Goal: Information Seeking & Learning: Learn about a topic

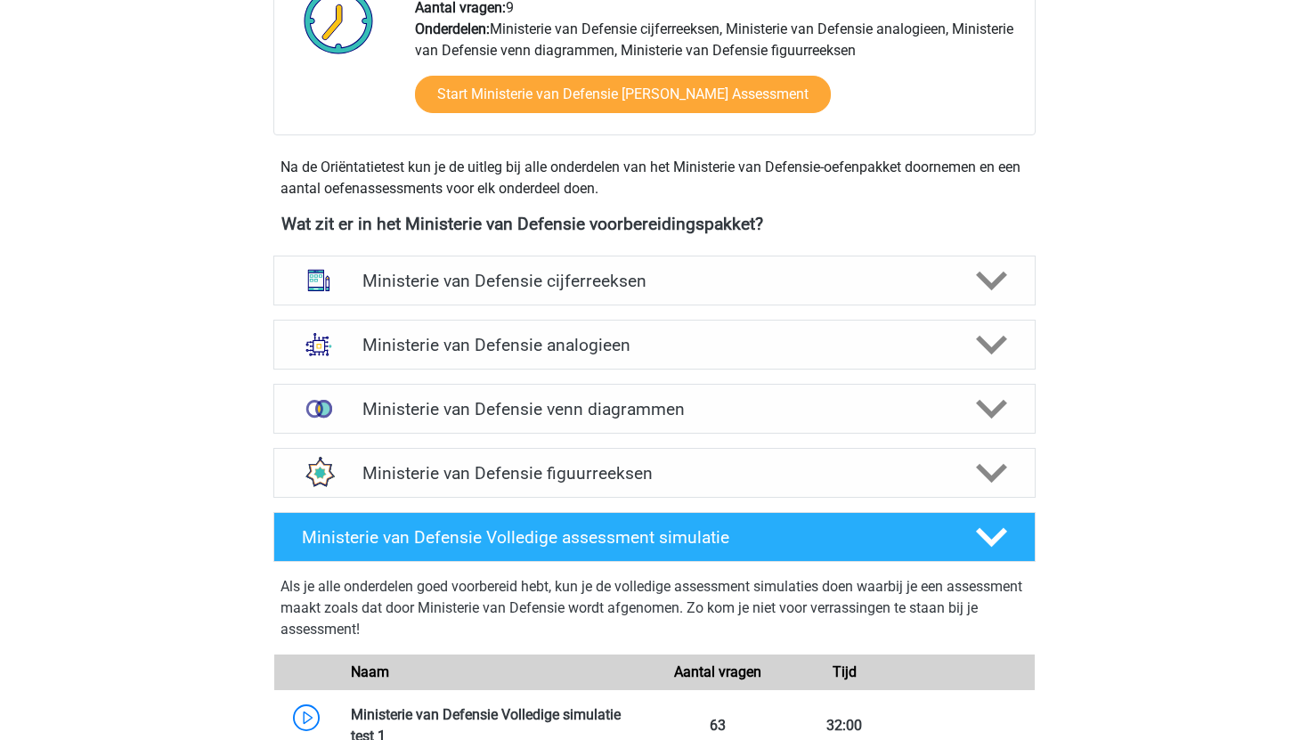
scroll to position [695, 0]
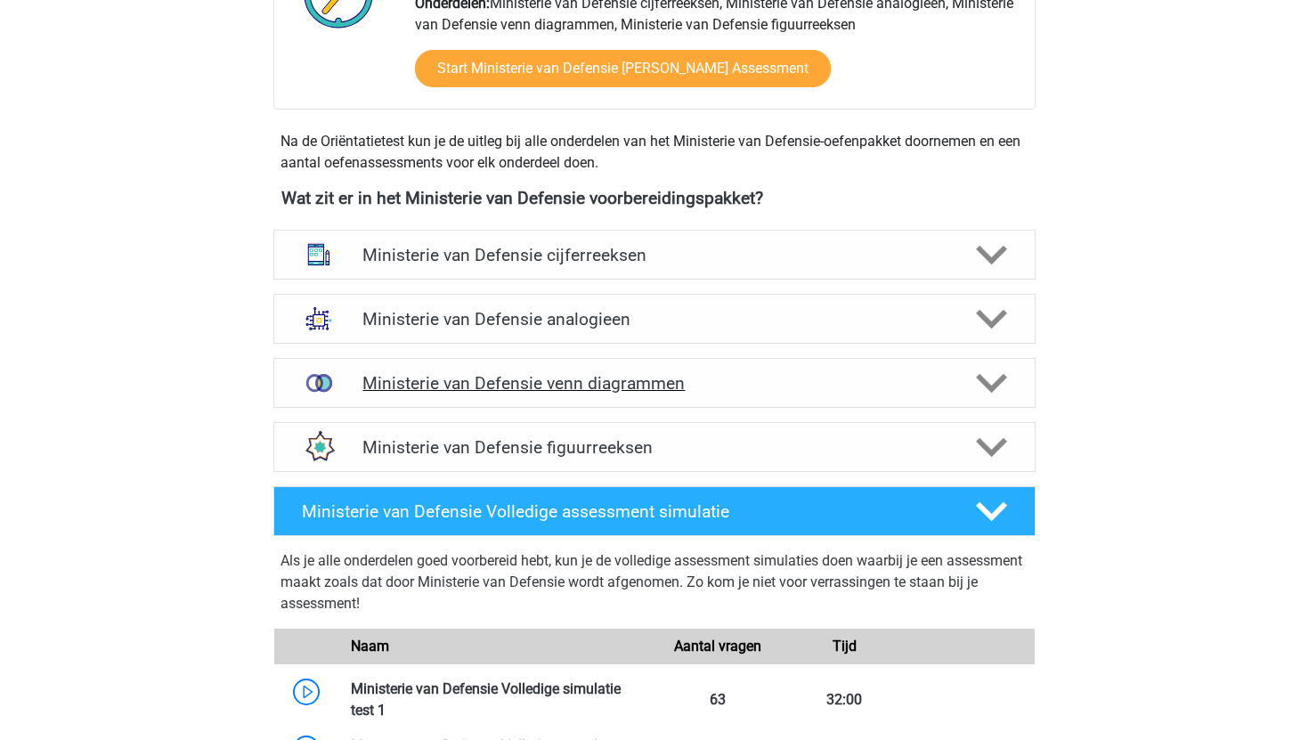
click at [378, 376] on h4 "Ministerie van Defensie venn diagrammen" at bounding box center [653, 383] width 583 height 20
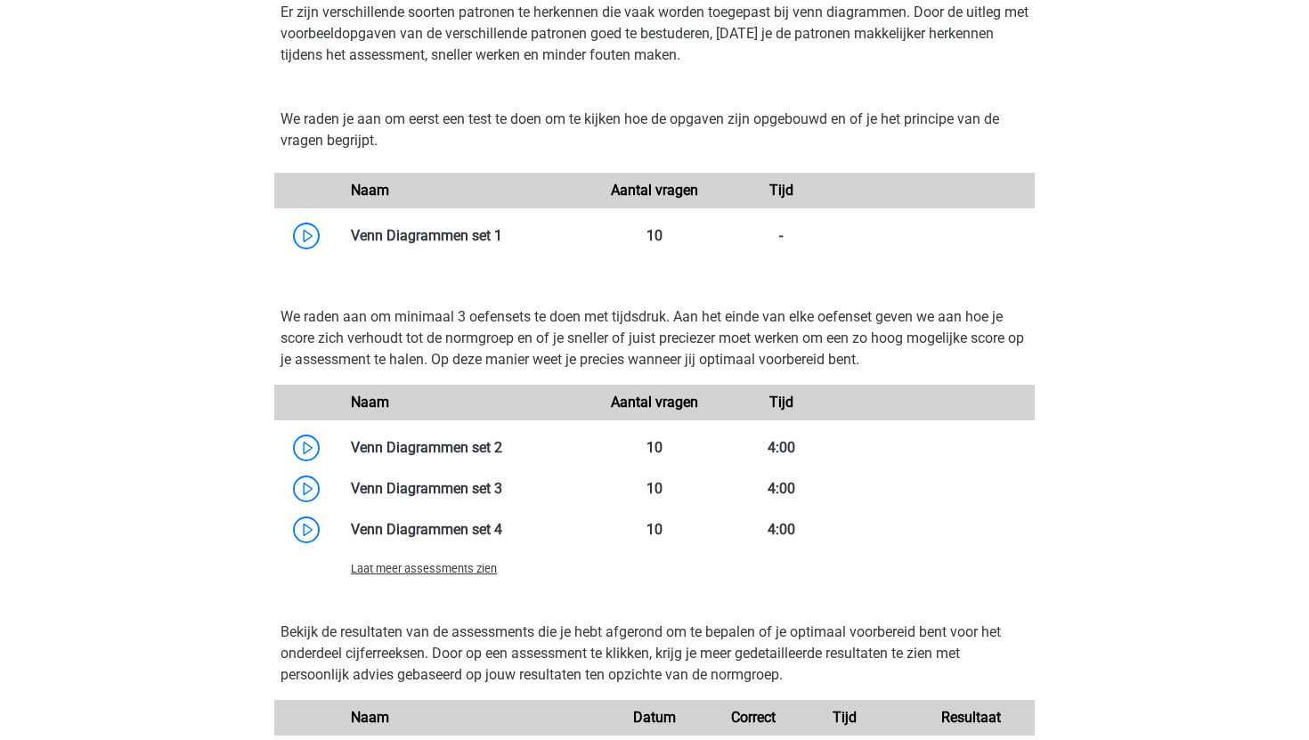
scroll to position [1227, 0]
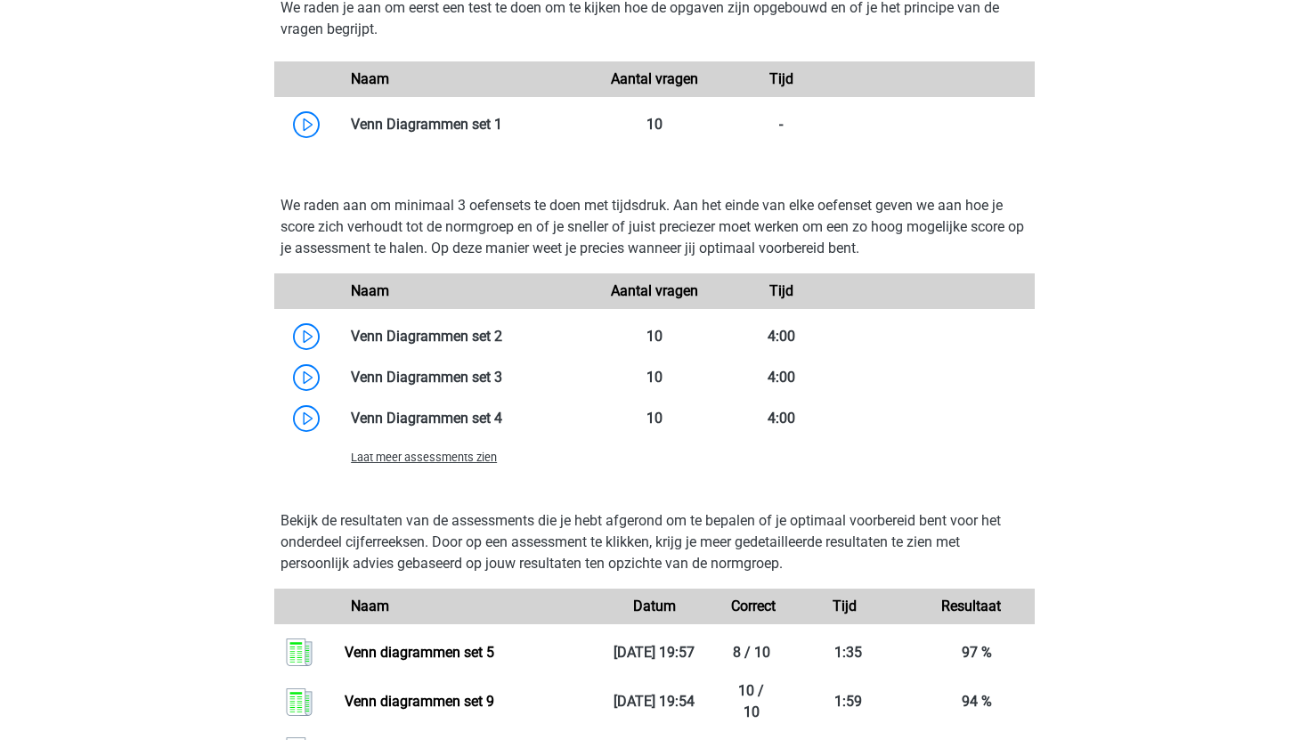
click at [465, 463] on span "Laat meer assessments zien" at bounding box center [424, 457] width 146 height 13
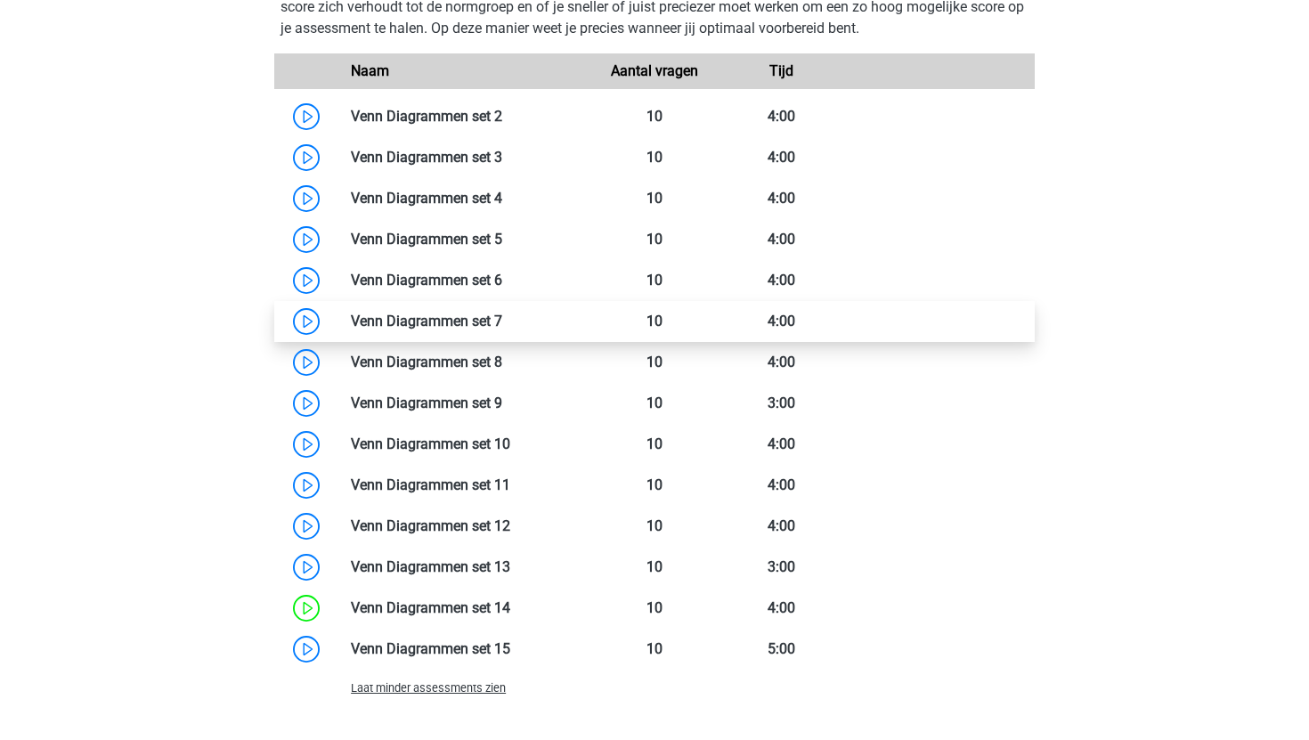
scroll to position [1443, 0]
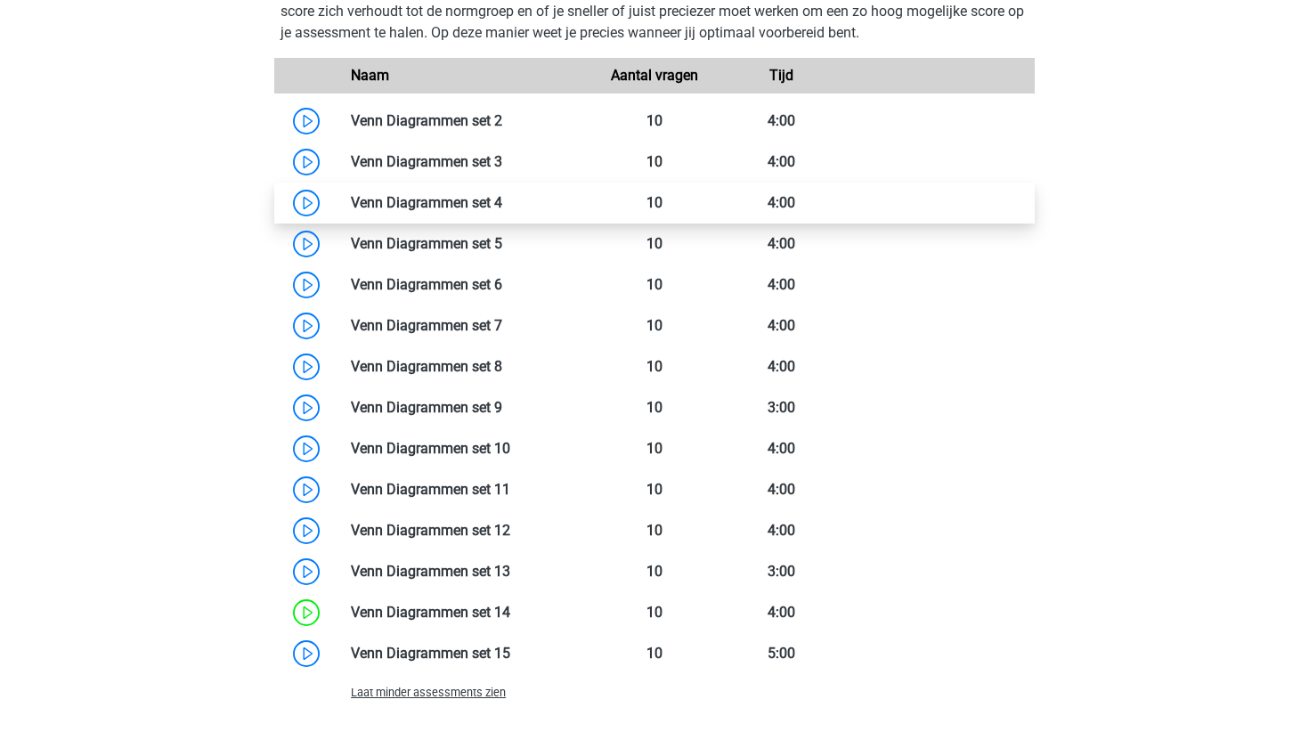
click at [502, 208] on link at bounding box center [502, 202] width 0 height 17
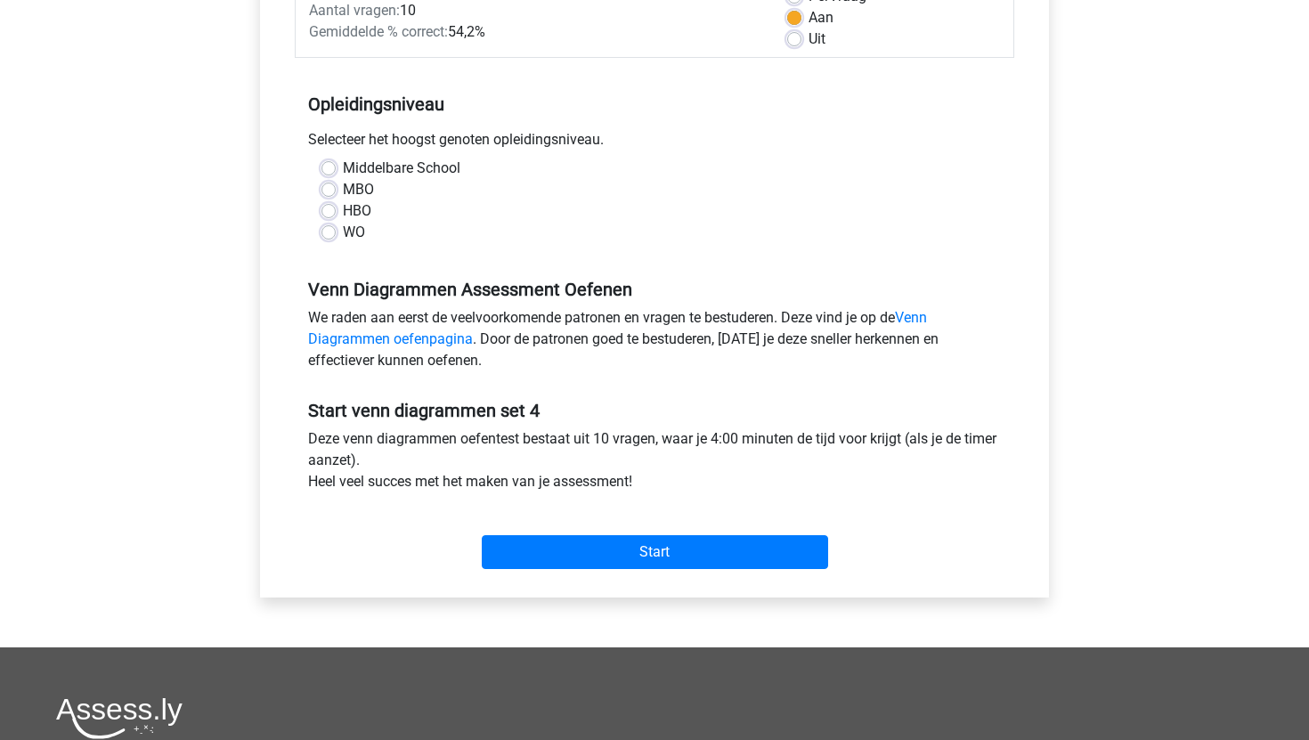
scroll to position [297, 0]
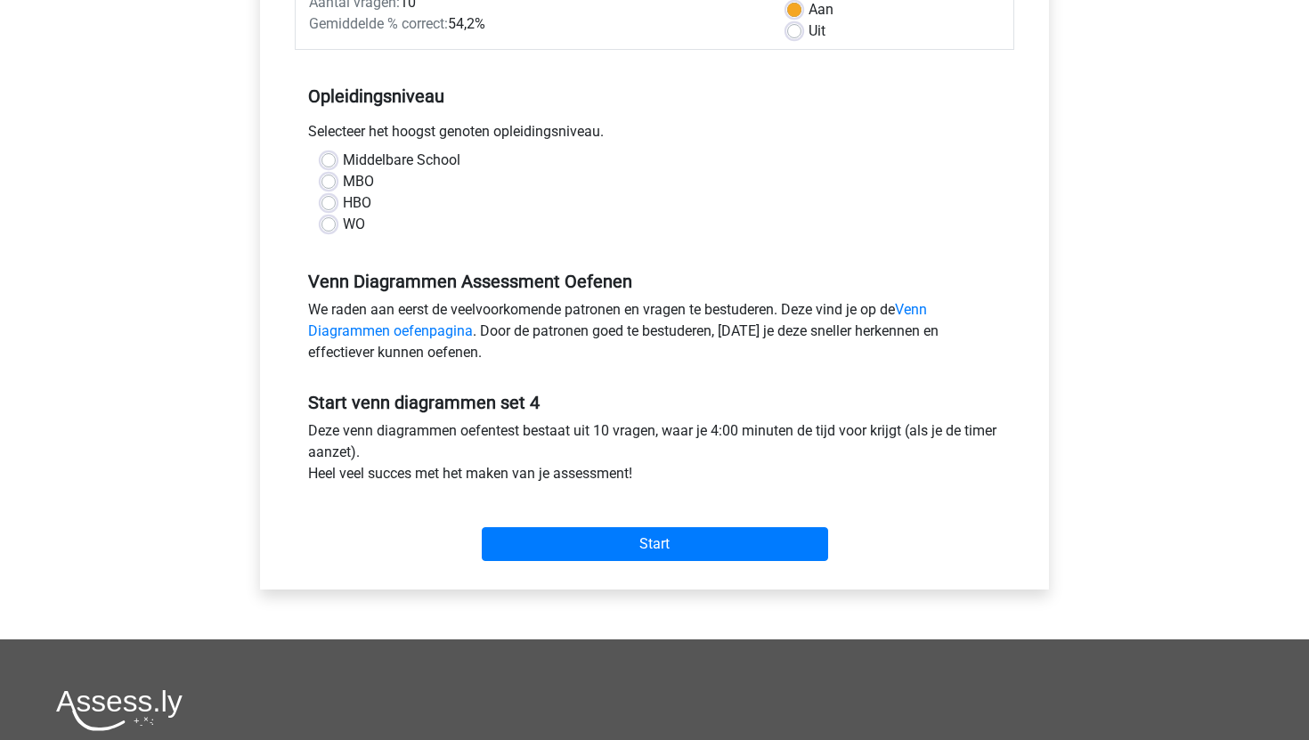
click at [529, 524] on div "Start" at bounding box center [654, 530] width 719 height 62
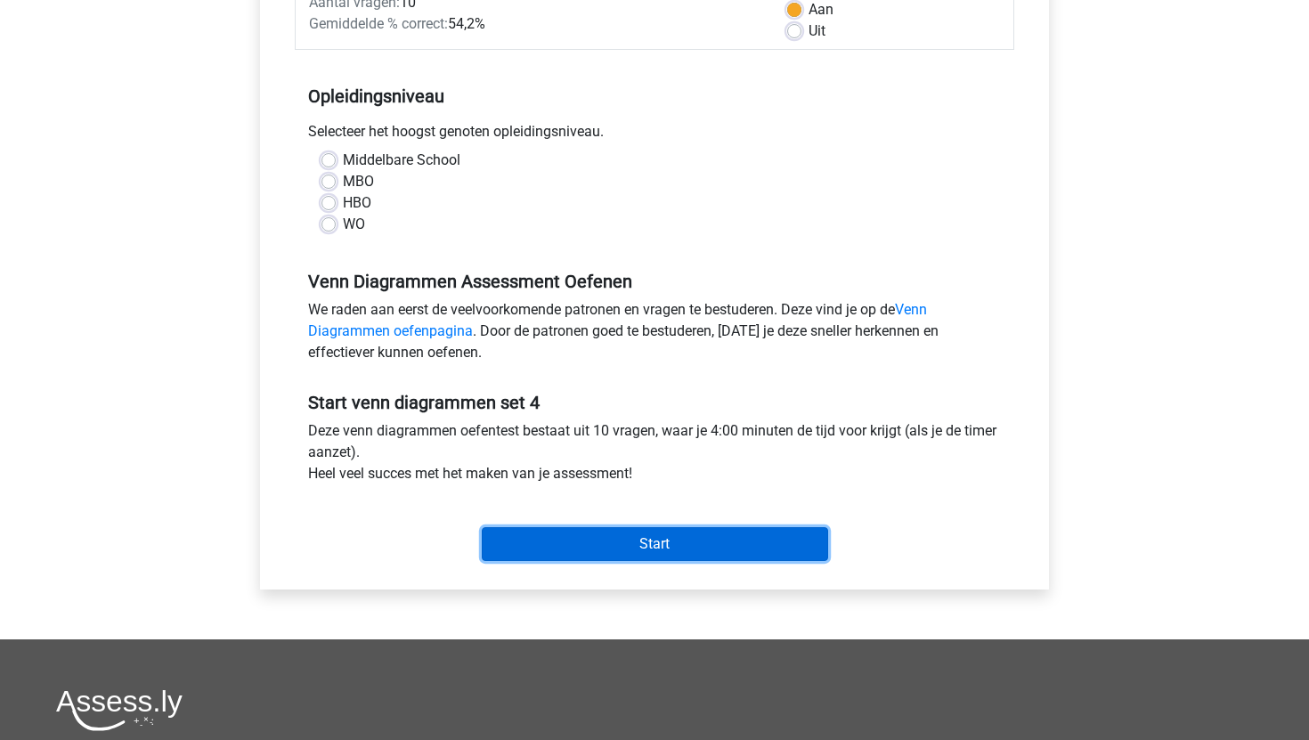
click at [529, 537] on input "Start" at bounding box center [655, 544] width 346 height 34
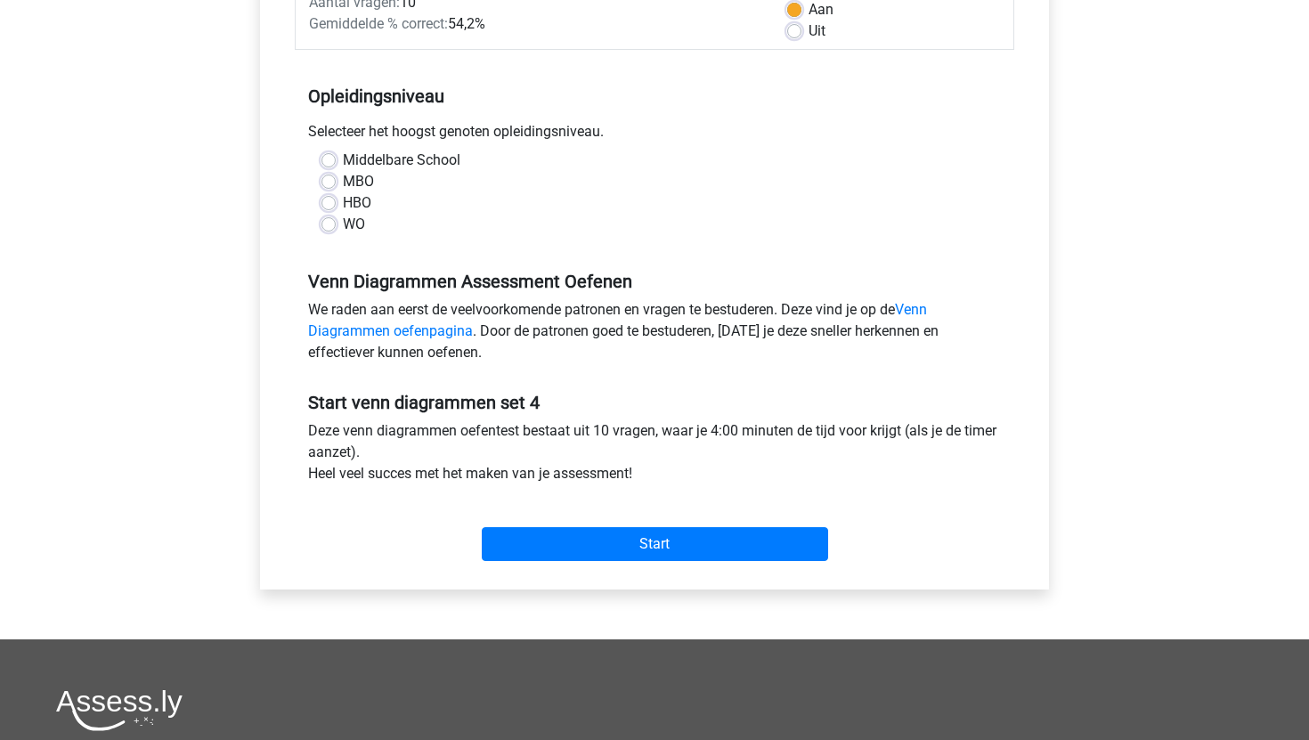
click at [343, 224] on label "WO" at bounding box center [354, 224] width 22 height 21
click at [330, 224] on input "WO" at bounding box center [328, 223] width 14 height 18
radio input "true"
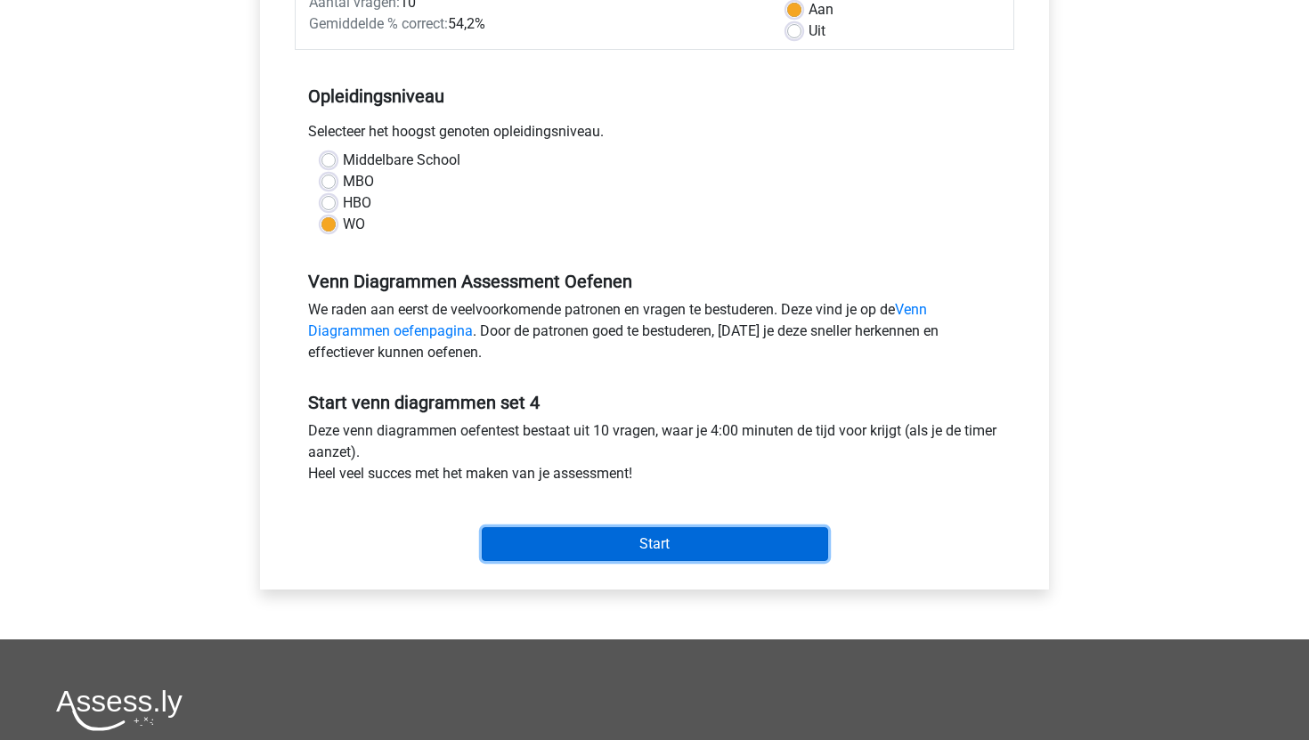
click at [646, 532] on input "Start" at bounding box center [655, 544] width 346 height 34
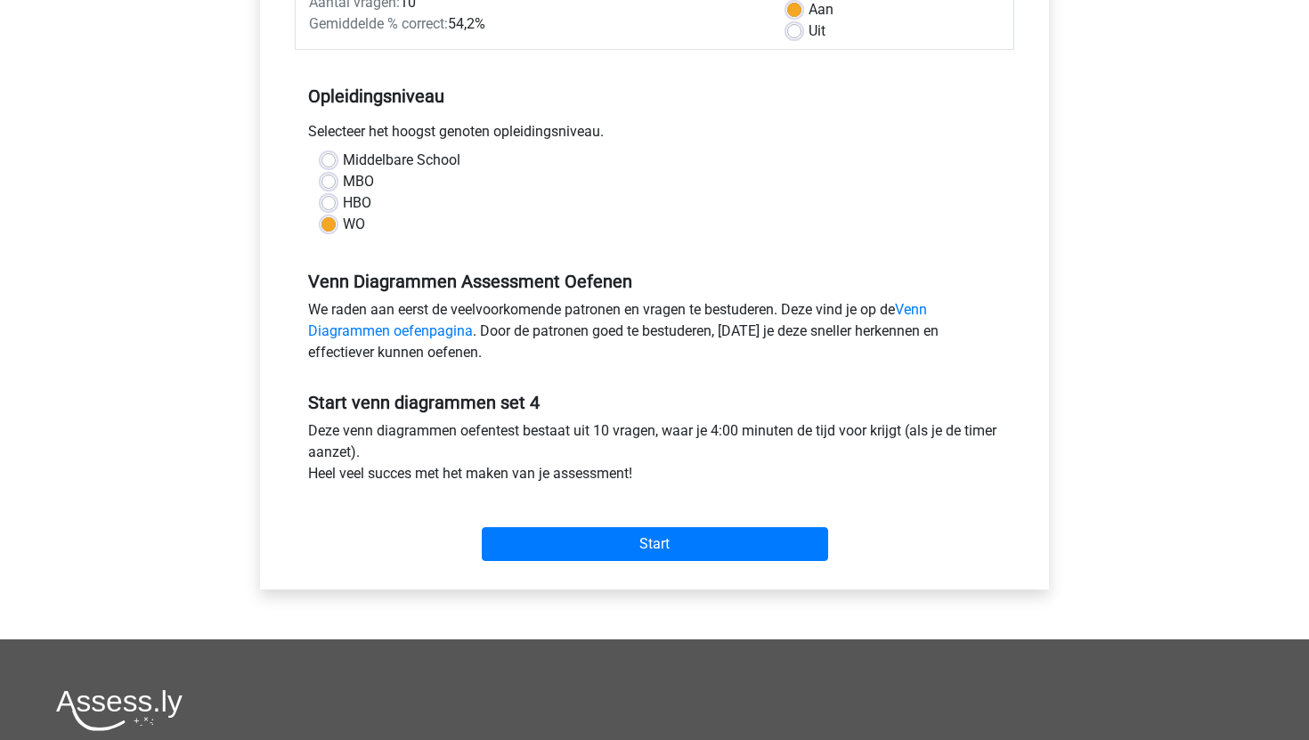
scroll to position [0, 0]
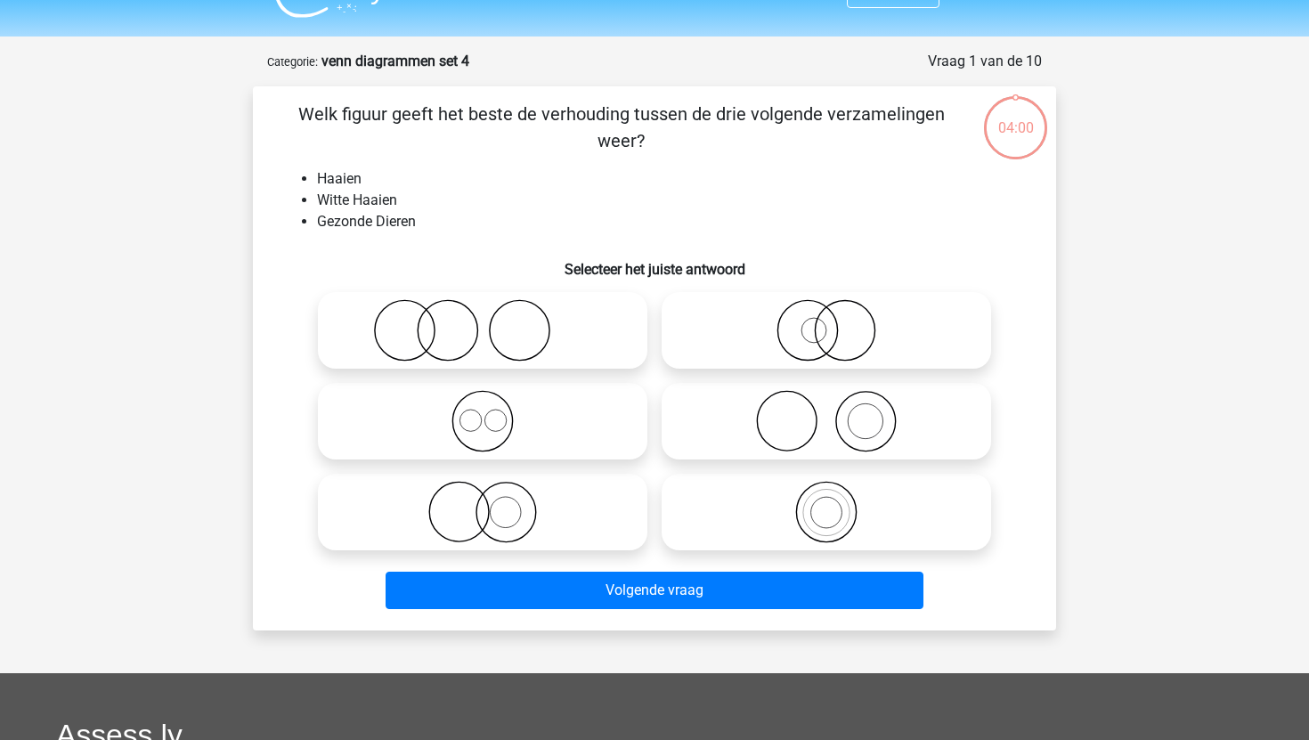
scroll to position [37, 0]
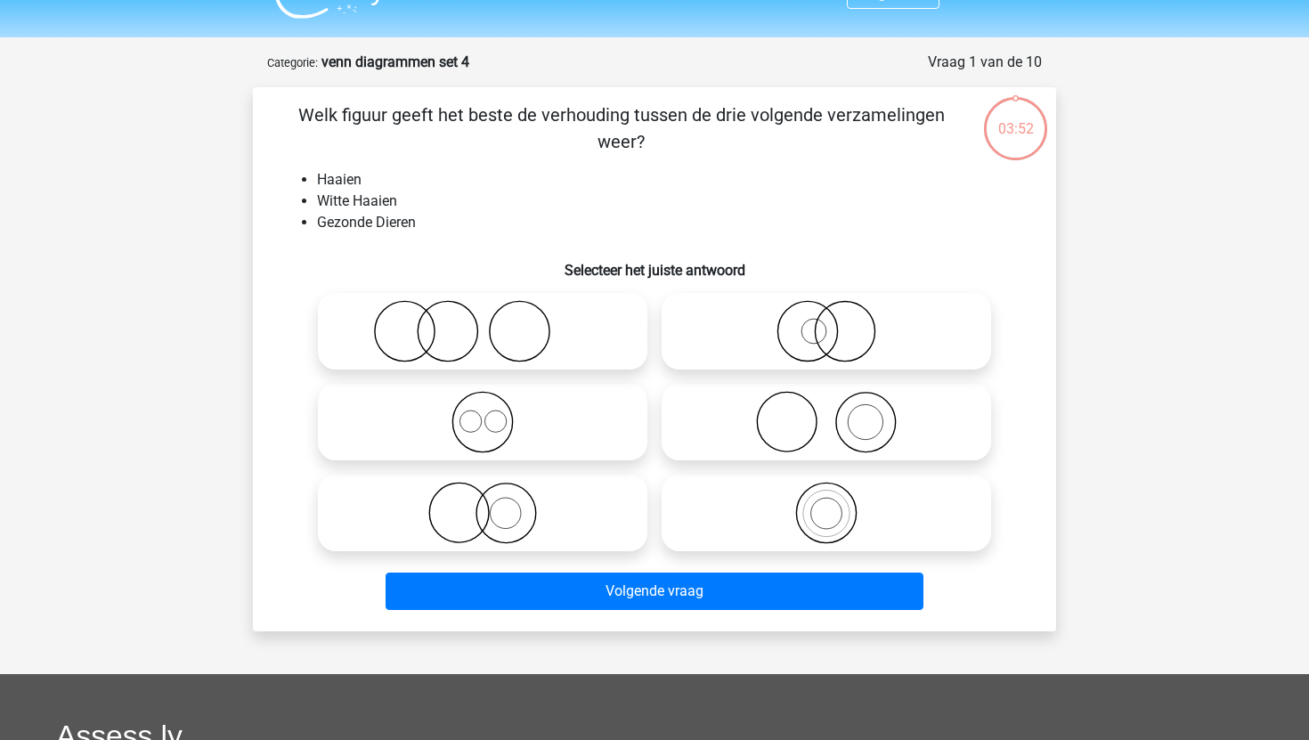
click at [769, 337] on icon at bounding box center [826, 331] width 315 height 62
click at [826, 322] on input "radio" at bounding box center [832, 317] width 12 height 12
radio input "true"
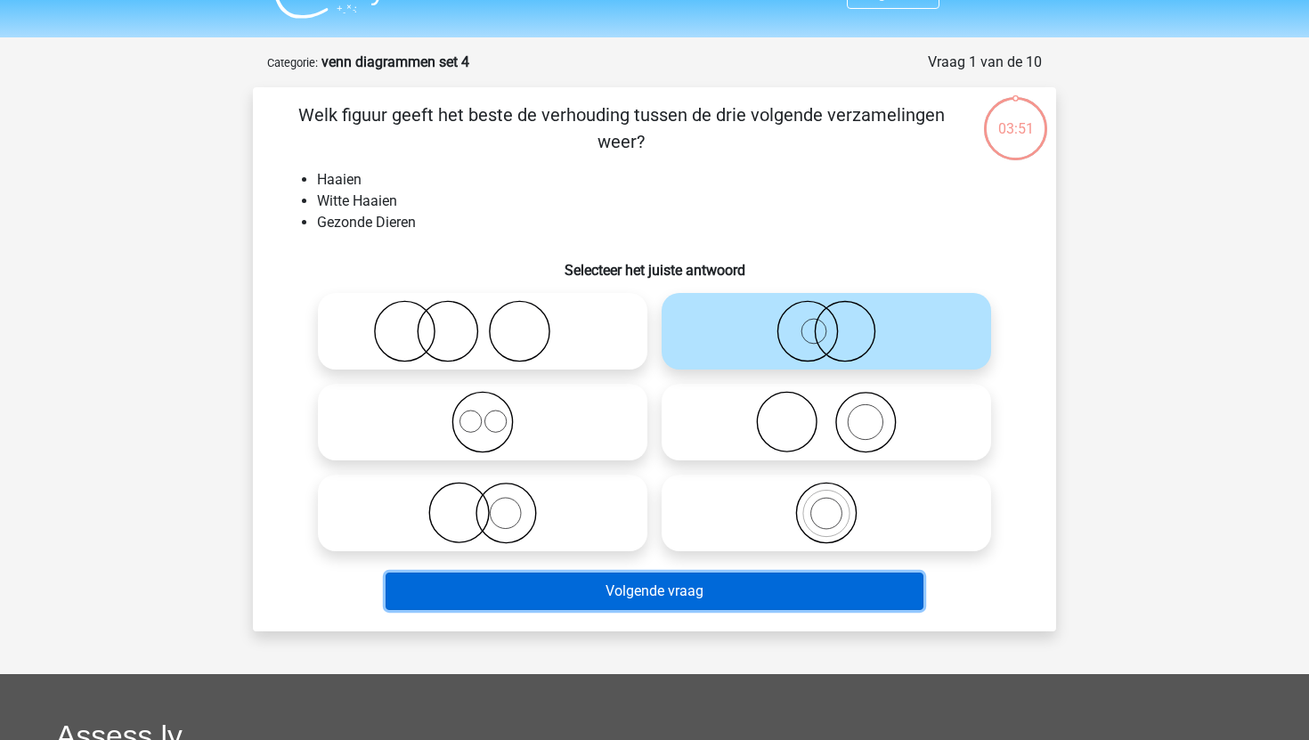
click at [650, 580] on button "Volgende vraag" at bounding box center [655, 591] width 539 height 37
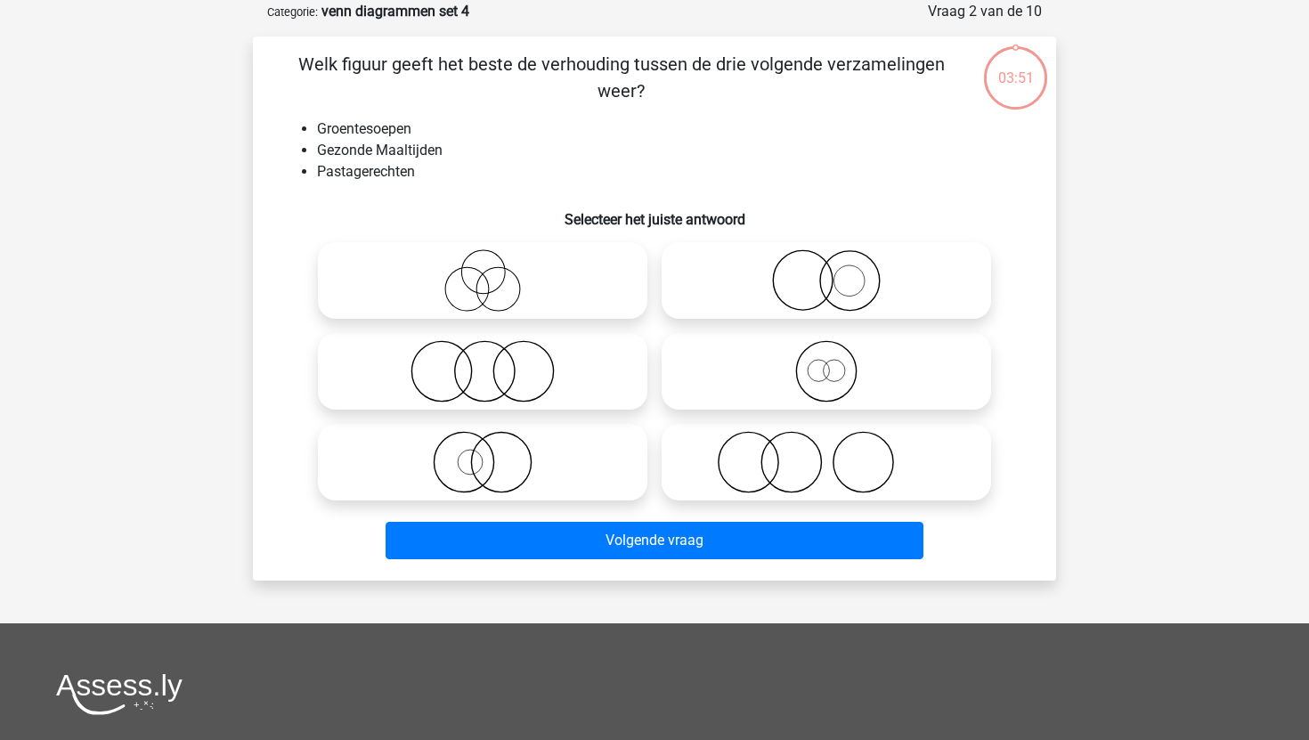
scroll to position [89, 0]
click at [551, 444] on icon at bounding box center [482, 461] width 315 height 62
click at [494, 444] on input "radio" at bounding box center [489, 447] width 12 height 12
radio input "true"
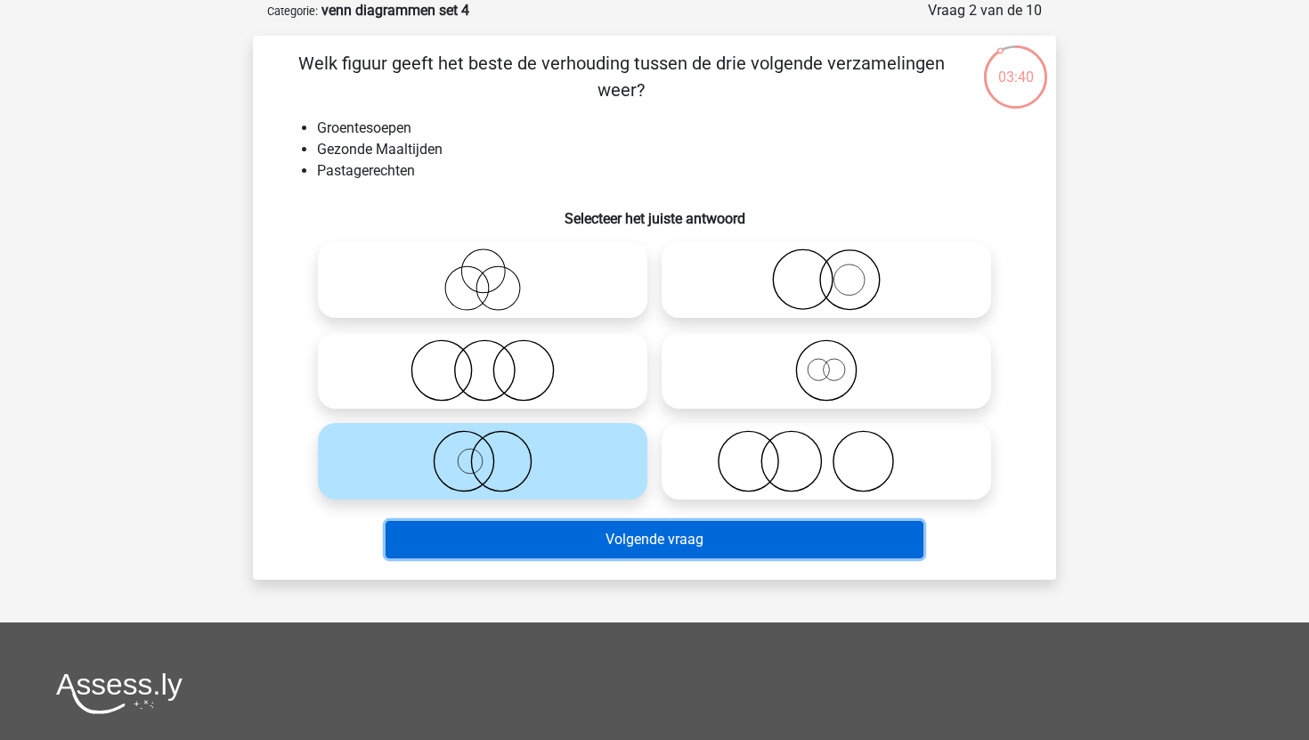
click at [558, 533] on button "Volgende vraag" at bounding box center [655, 539] width 539 height 37
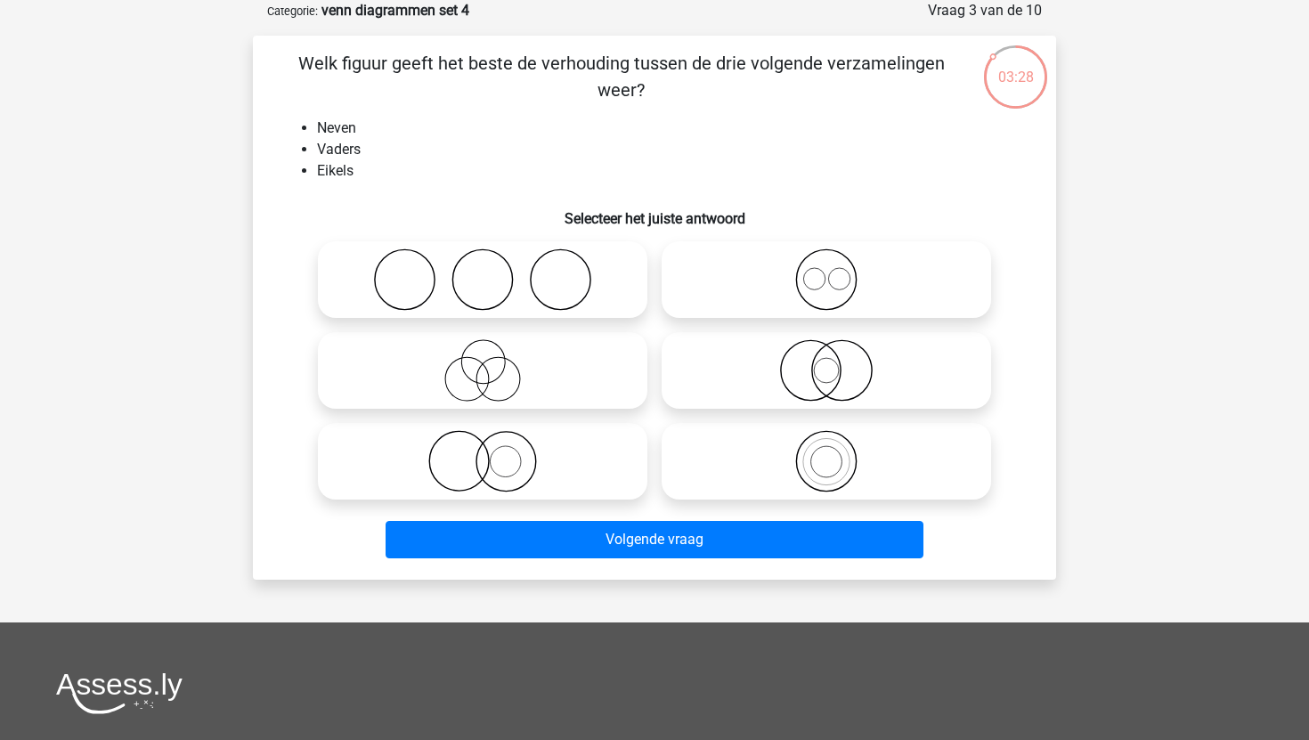
click at [524, 353] on icon at bounding box center [482, 370] width 315 height 62
click at [494, 353] on input "radio" at bounding box center [489, 356] width 12 height 12
radio input "true"
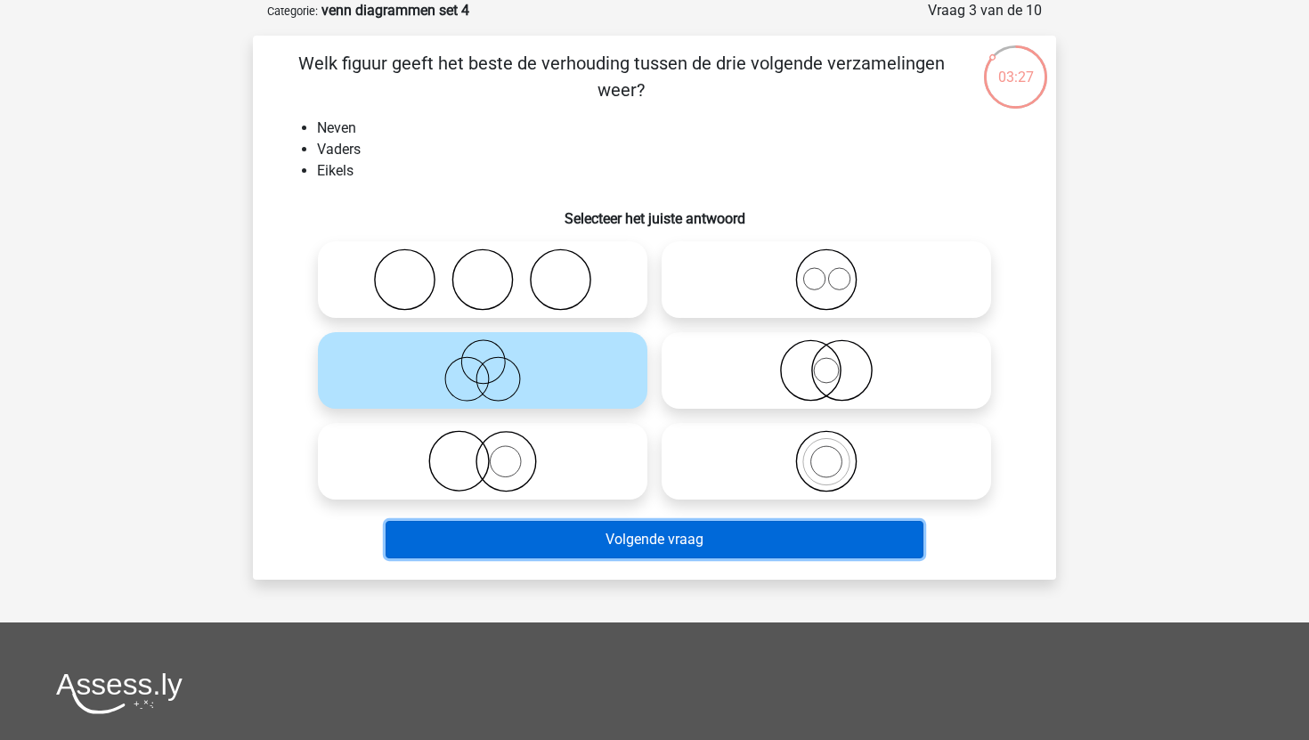
click at [549, 536] on button "Volgende vraag" at bounding box center [655, 539] width 539 height 37
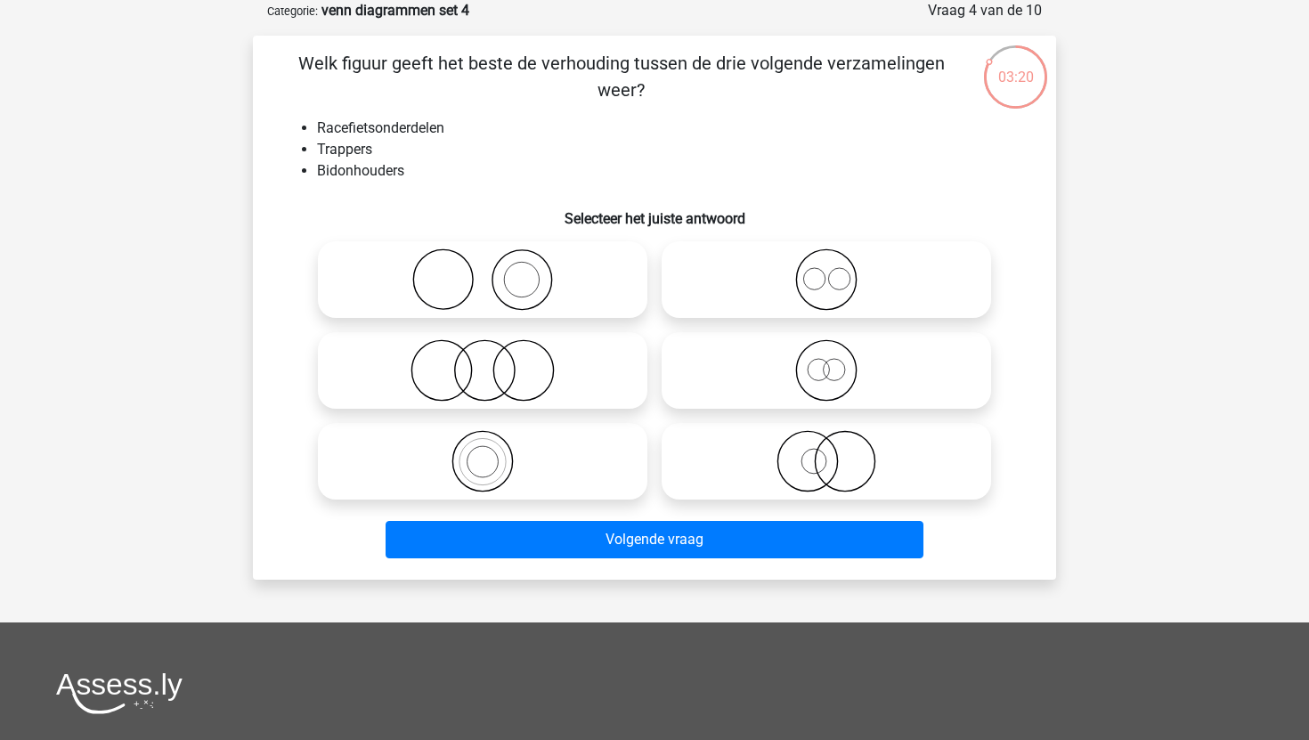
click at [571, 273] on icon at bounding box center [482, 279] width 315 height 62
click at [494, 271] on input "radio" at bounding box center [489, 265] width 12 height 12
radio input "true"
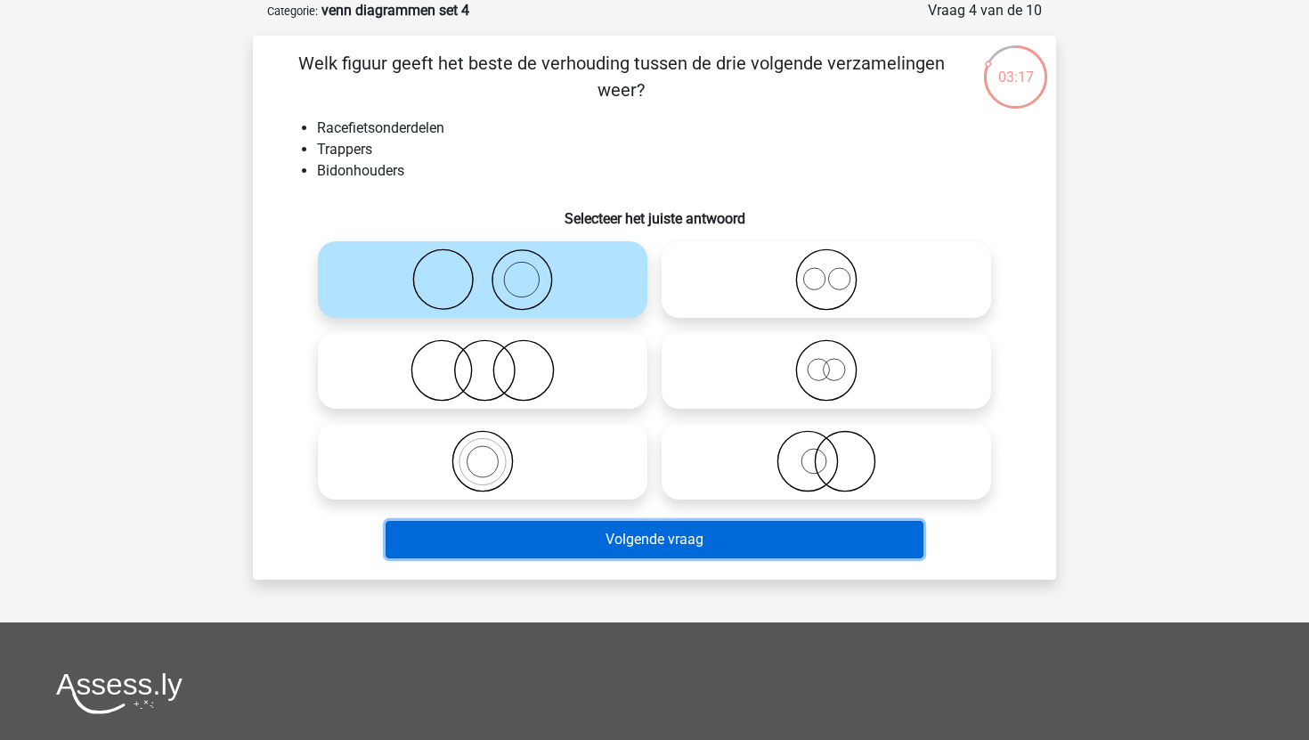
click at [574, 532] on button "Volgende vraag" at bounding box center [655, 539] width 539 height 37
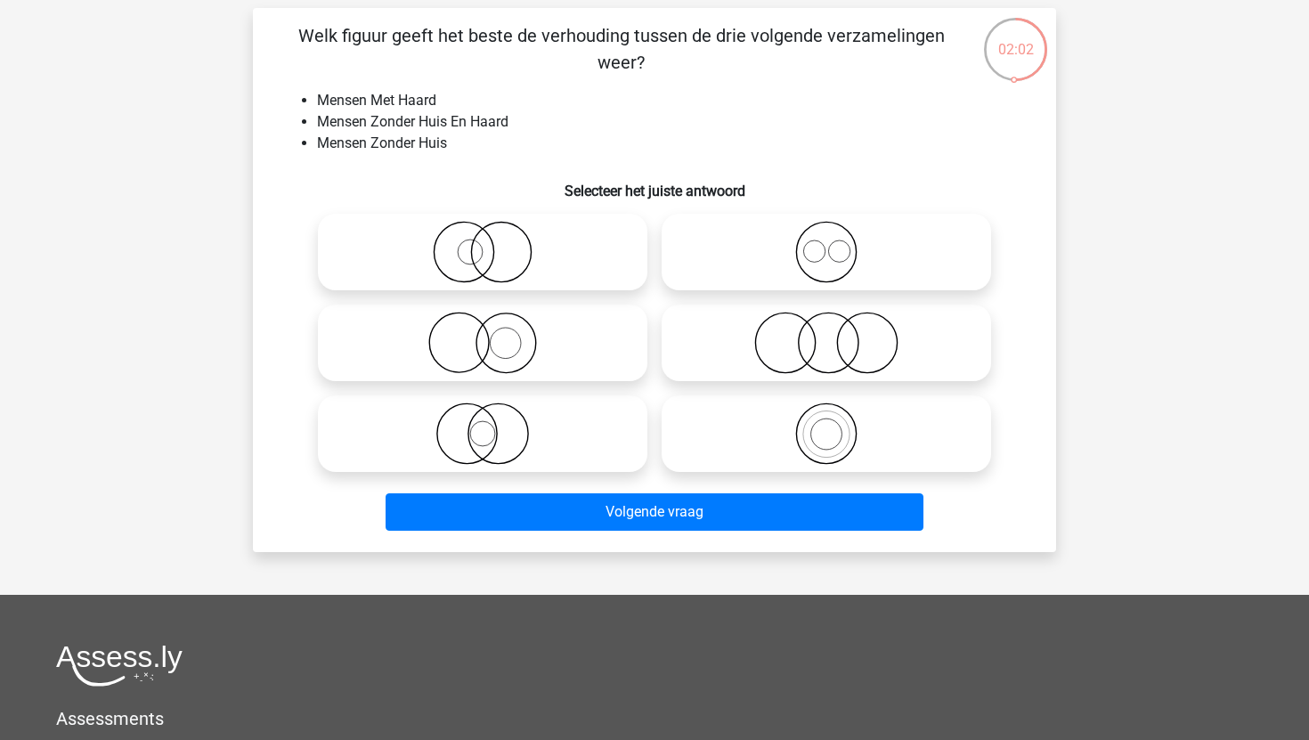
scroll to position [76, 0]
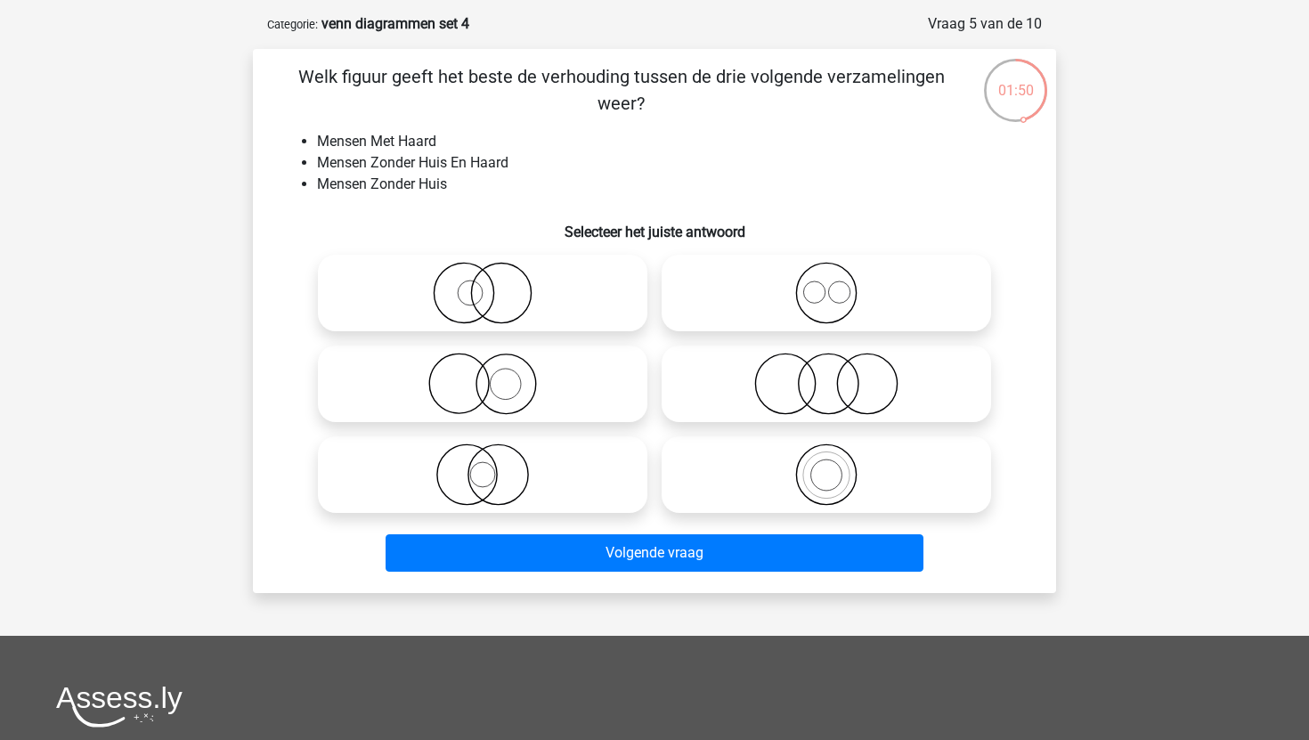
click at [558, 385] on icon at bounding box center [482, 384] width 315 height 62
click at [494, 375] on input "radio" at bounding box center [489, 369] width 12 height 12
radio input "true"
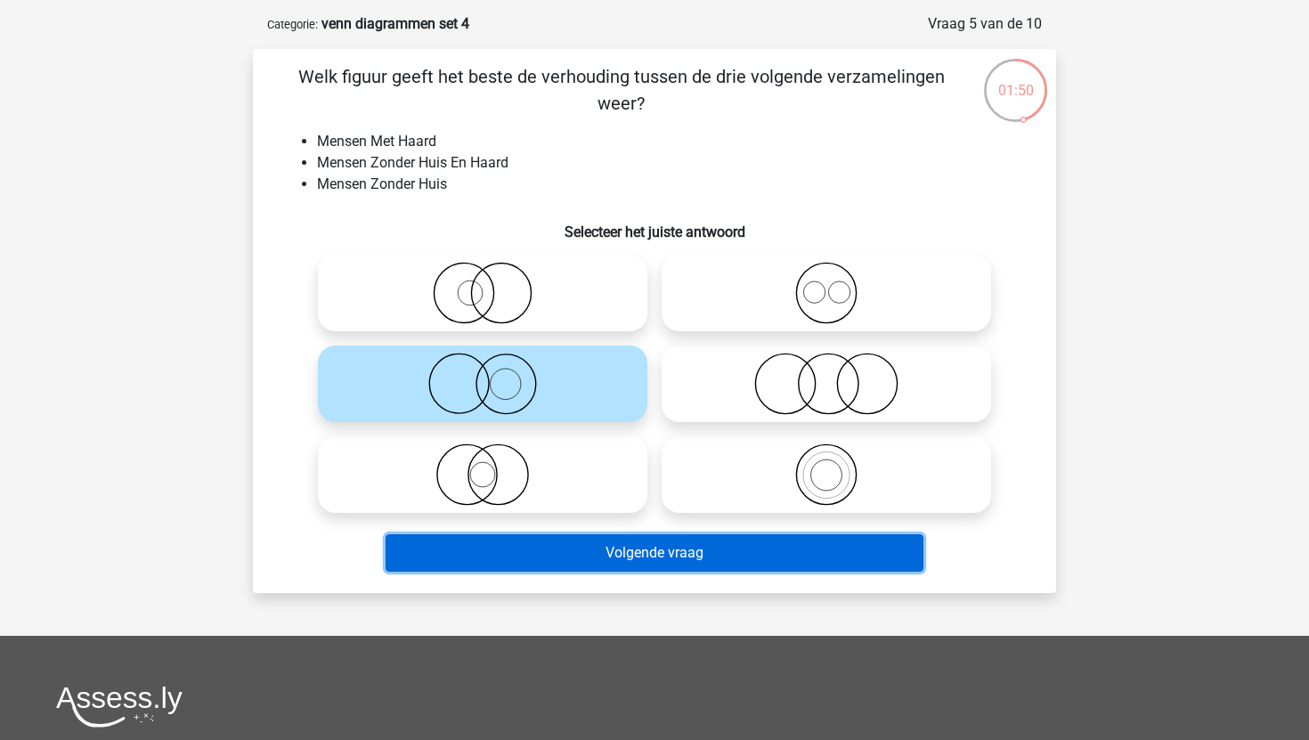
click at [572, 541] on button "Volgende vraag" at bounding box center [655, 552] width 539 height 37
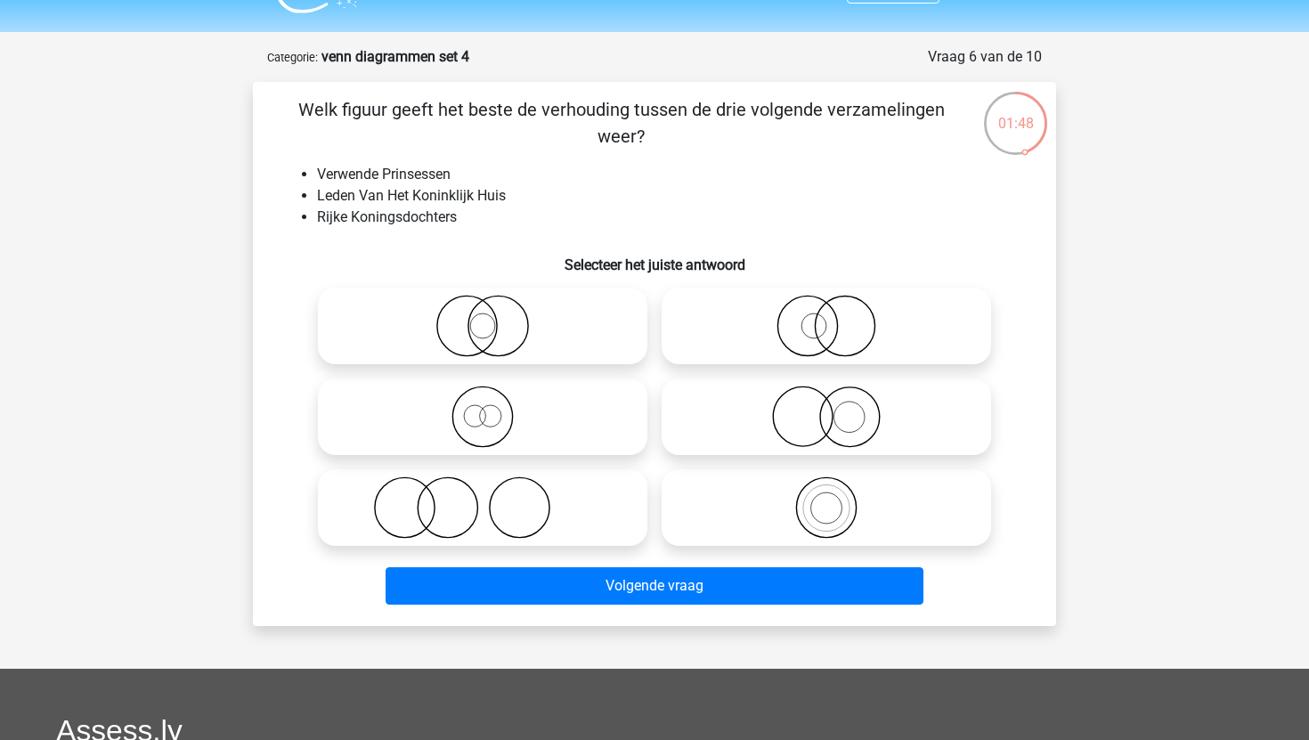
scroll to position [39, 0]
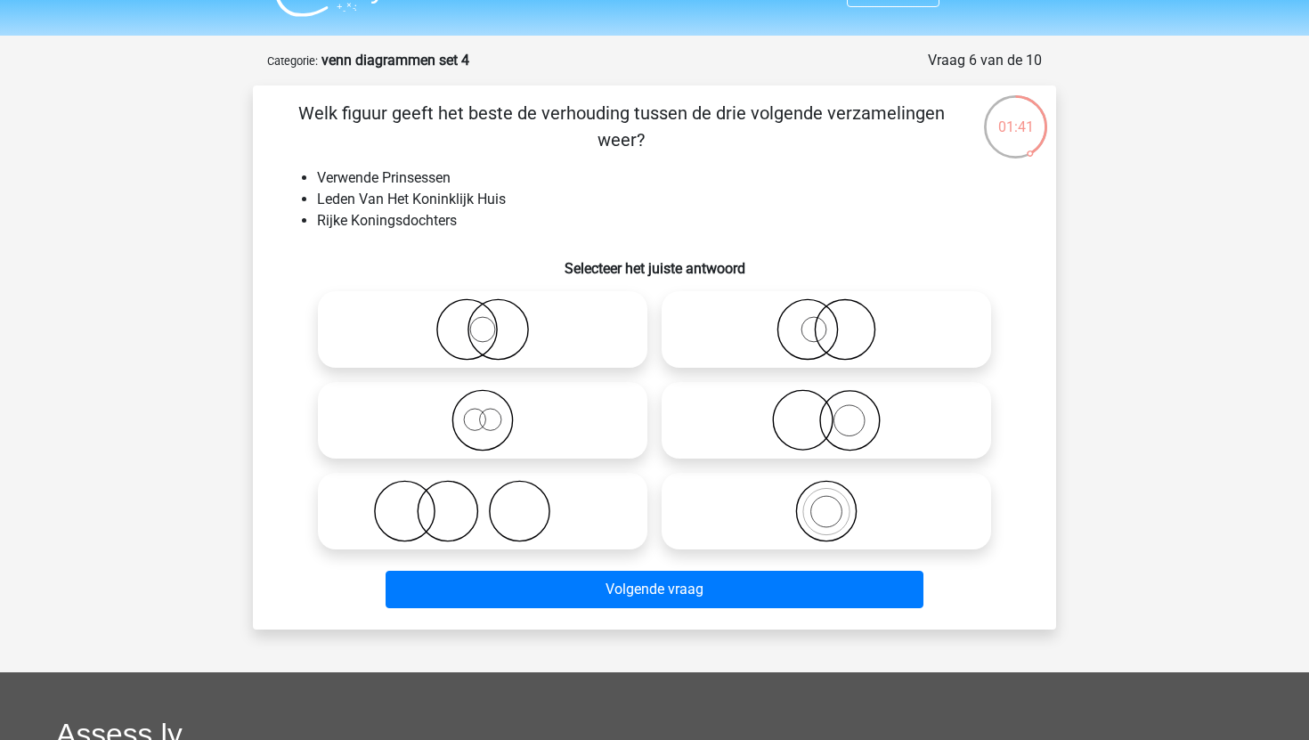
click at [535, 392] on icon at bounding box center [482, 420] width 315 height 62
click at [494, 400] on input "radio" at bounding box center [489, 406] width 12 height 12
radio input "true"
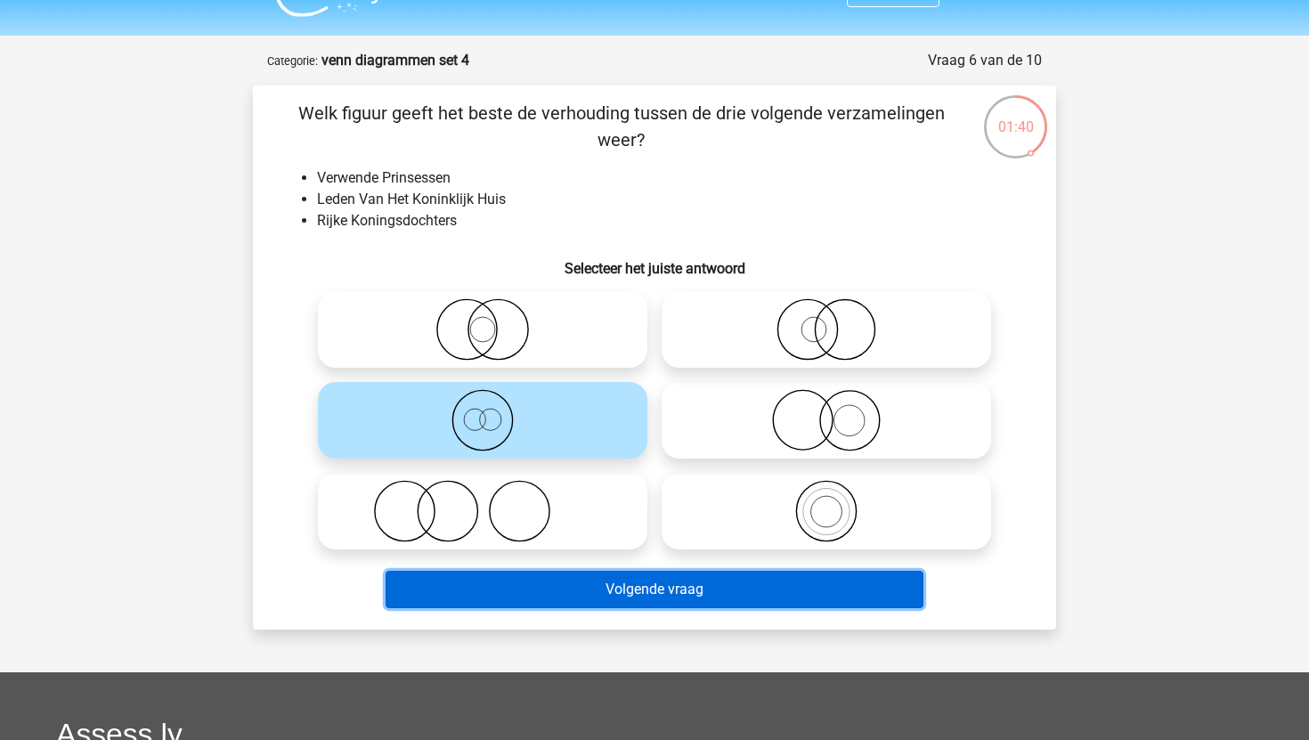
click at [562, 600] on button "Volgende vraag" at bounding box center [655, 589] width 539 height 37
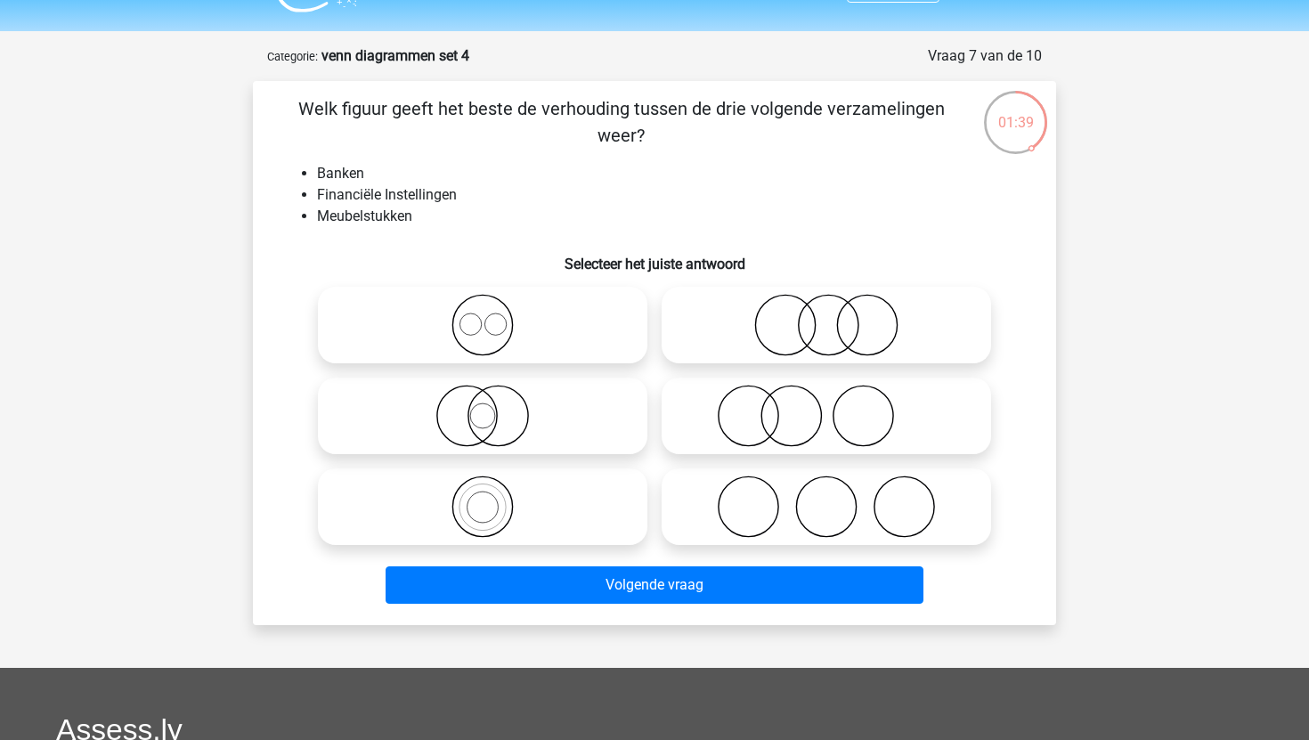
scroll to position [33, 0]
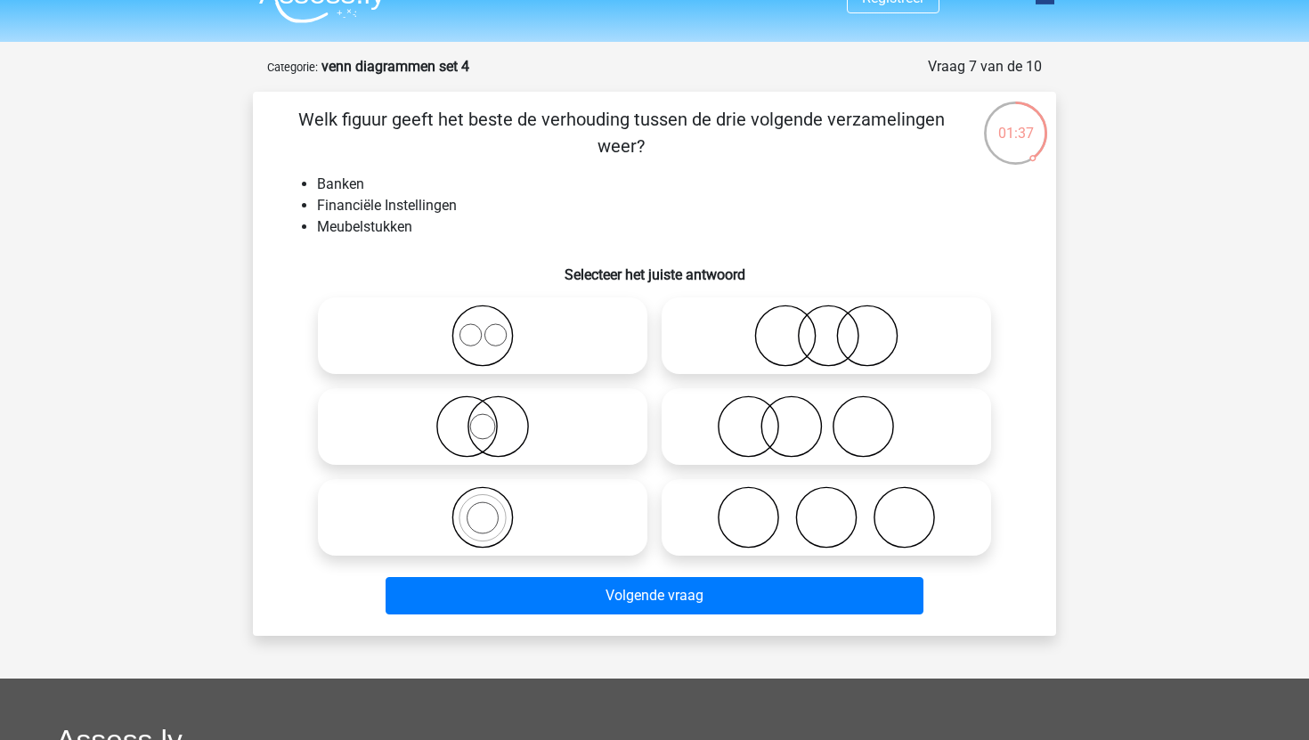
click at [799, 337] on circle at bounding box center [829, 336] width 60 height 60
click at [826, 327] on input "radio" at bounding box center [832, 321] width 12 height 12
radio input "true"
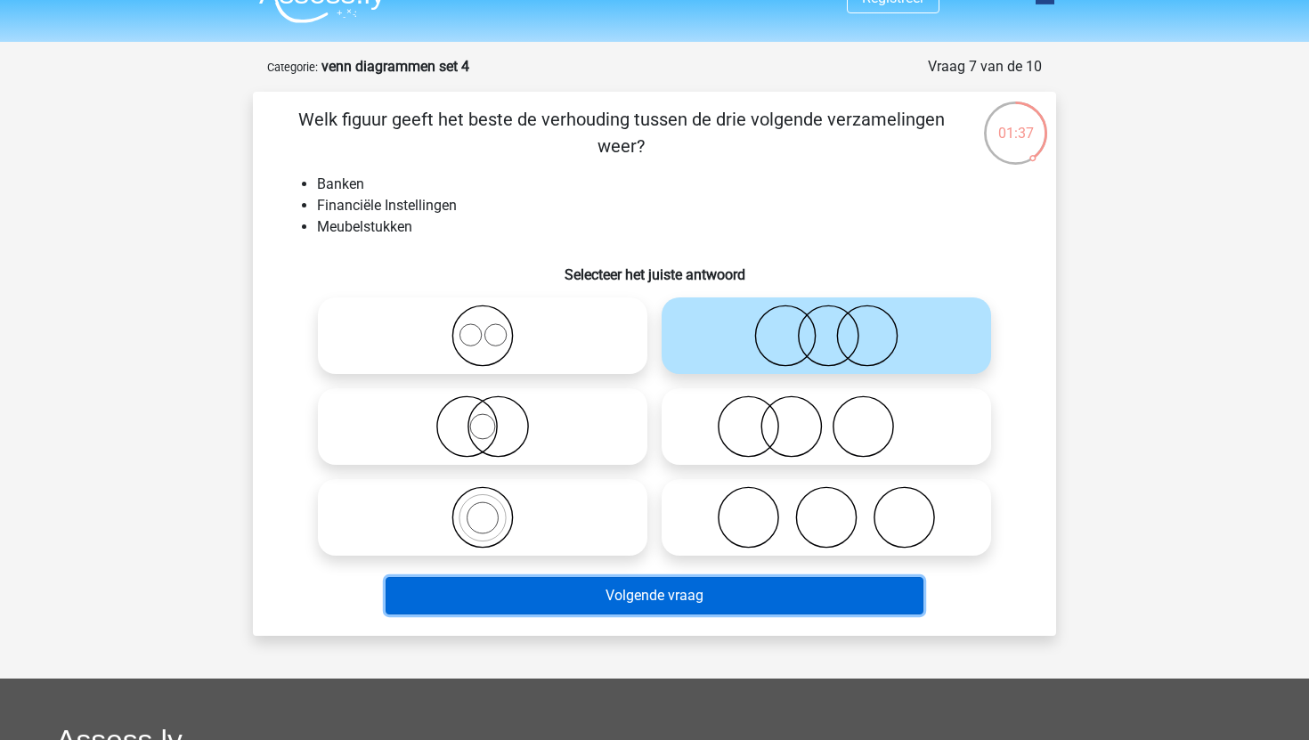
click at [596, 609] on button "Volgende vraag" at bounding box center [655, 595] width 539 height 37
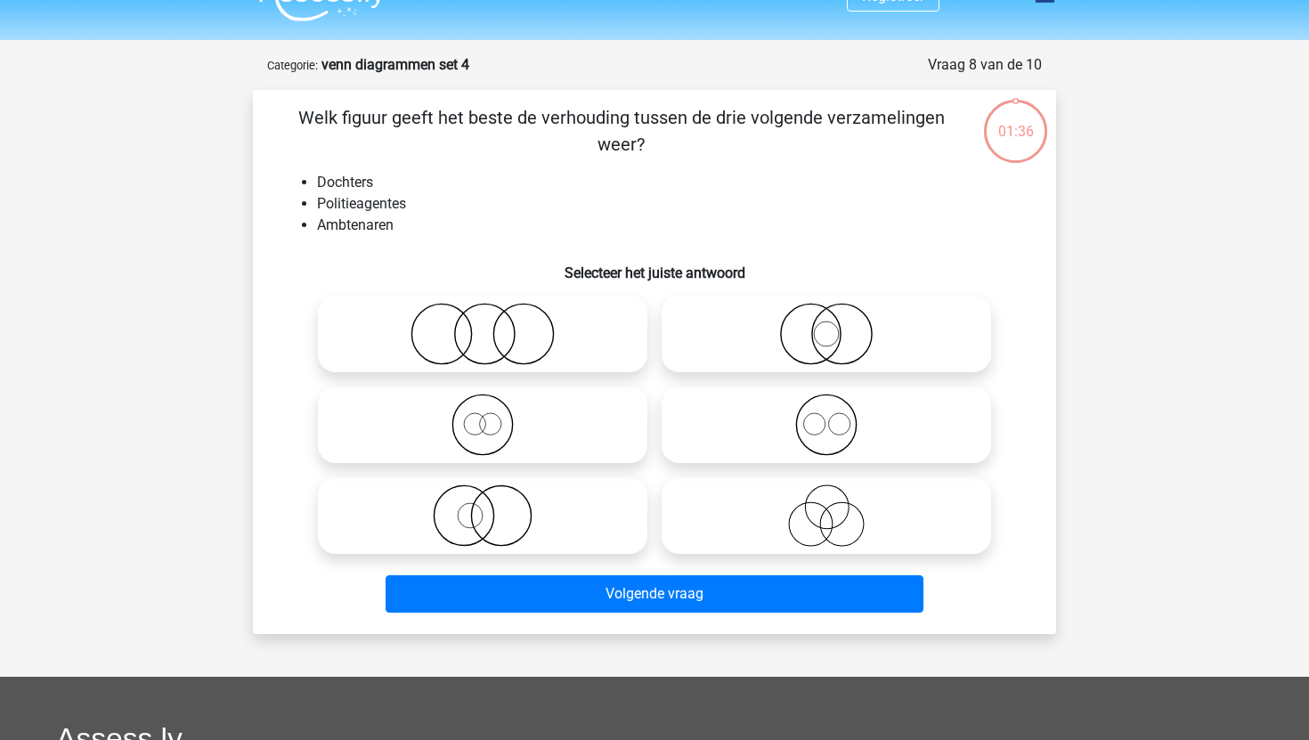
scroll to position [13, 0]
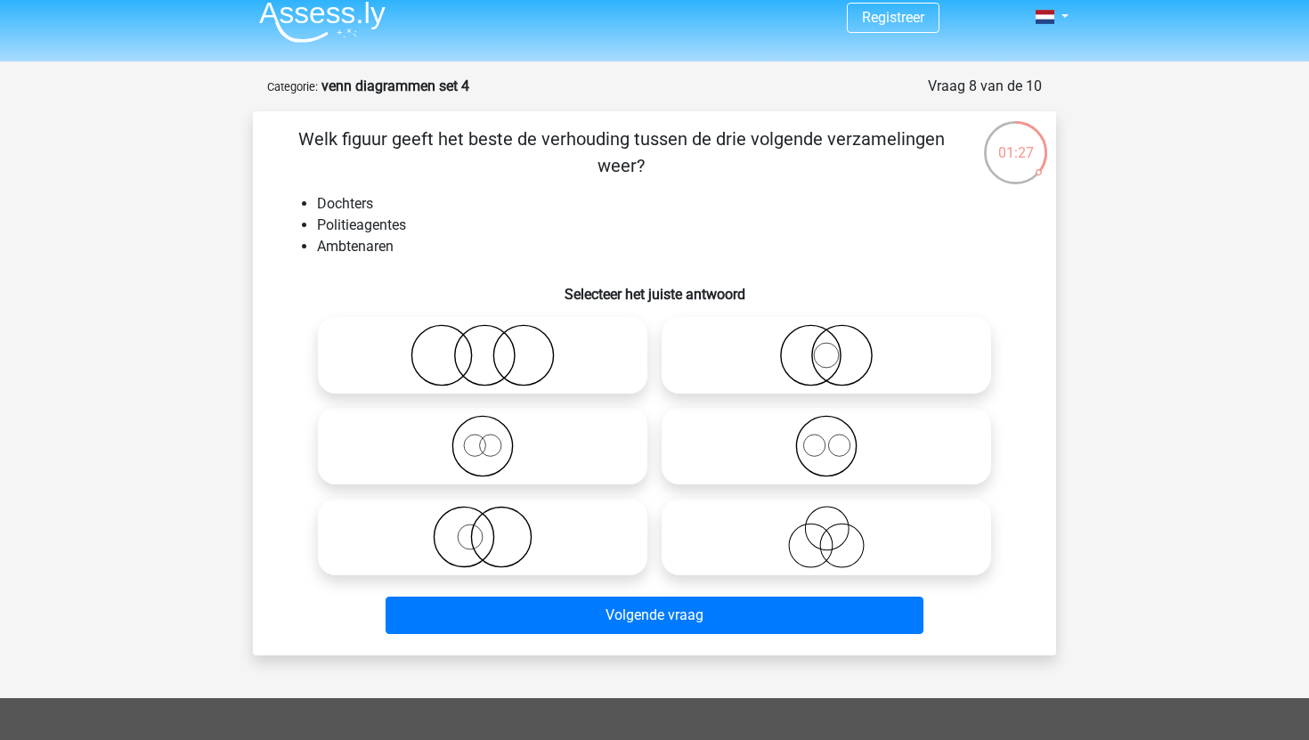
click at [537, 518] on icon at bounding box center [482, 537] width 315 height 62
click at [494, 518] on input "radio" at bounding box center [489, 522] width 12 height 12
radio input "true"
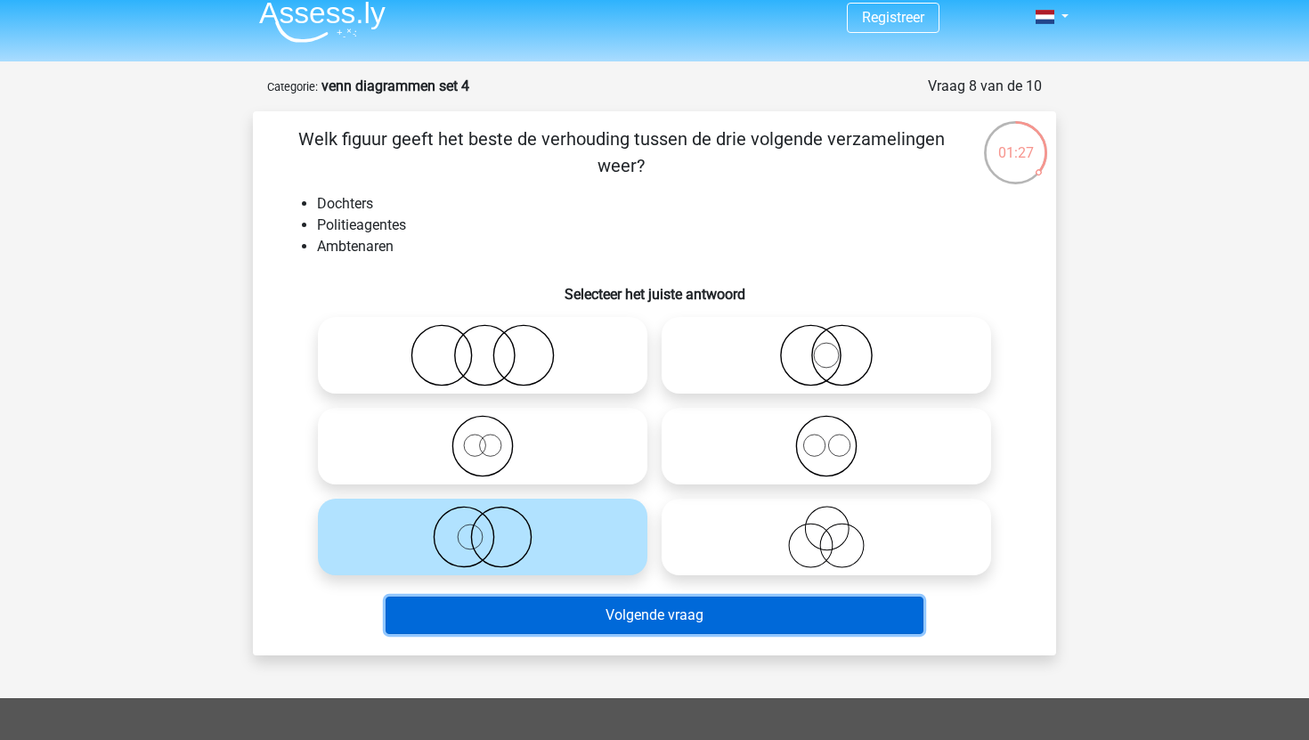
click at [550, 614] on button "Volgende vraag" at bounding box center [655, 615] width 539 height 37
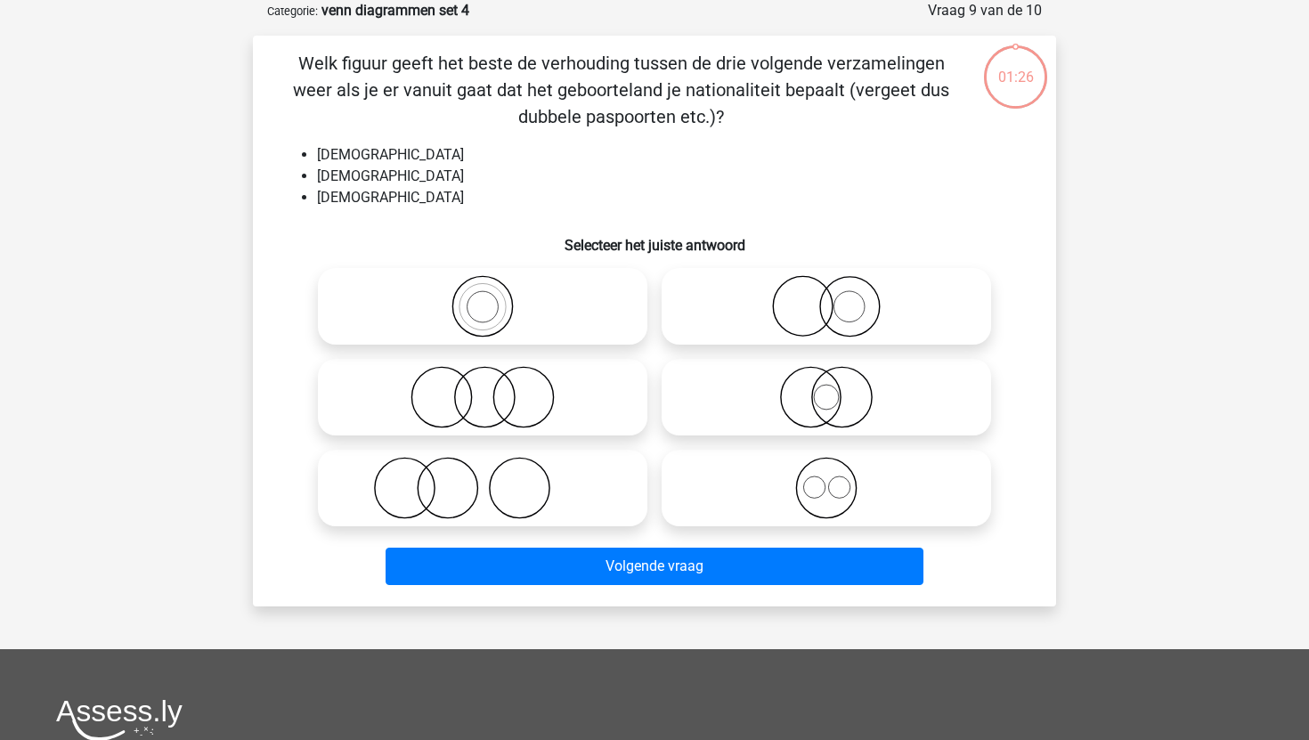
scroll to position [68, 0]
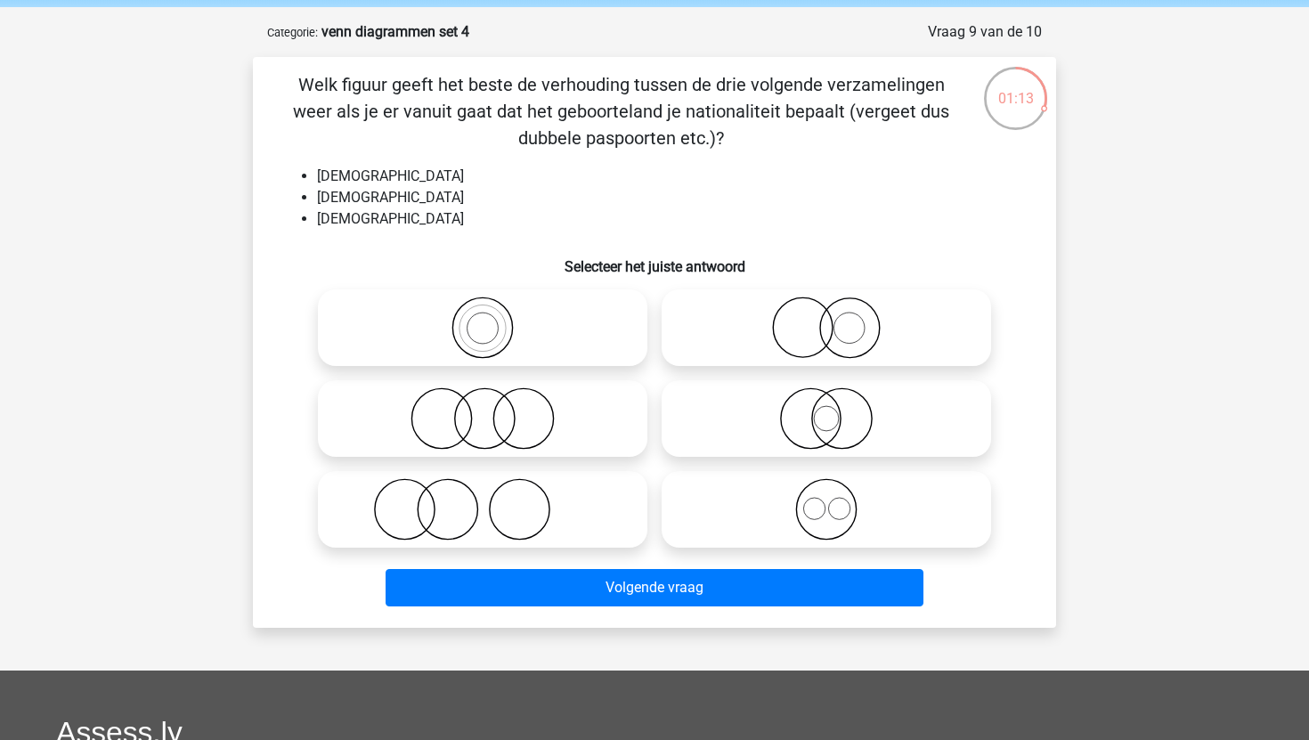
click at [751, 493] on icon at bounding box center [826, 509] width 315 height 62
click at [826, 493] on input "radio" at bounding box center [832, 495] width 12 height 12
radio input "true"
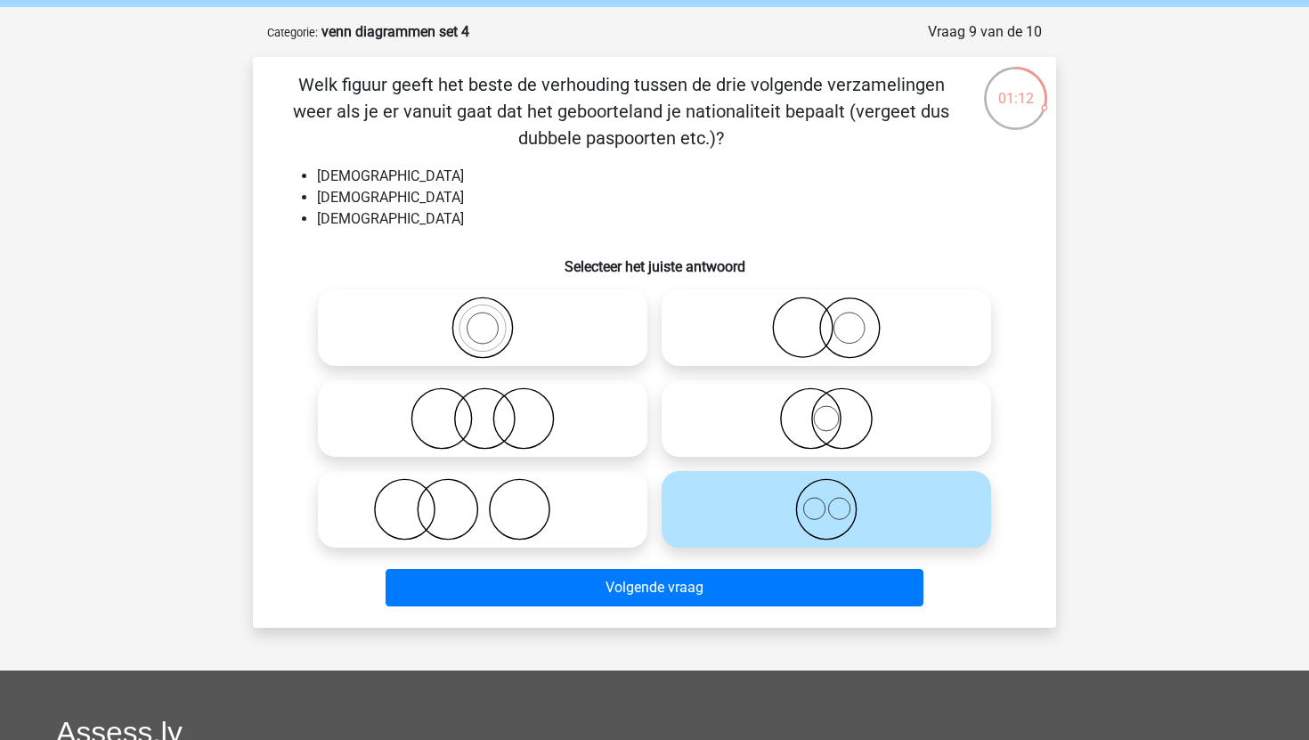
click at [683, 616] on div "Welk figuur geeft het beste de verhouding tussen de drie volgende verzamelingen…" at bounding box center [654, 342] width 803 height 571
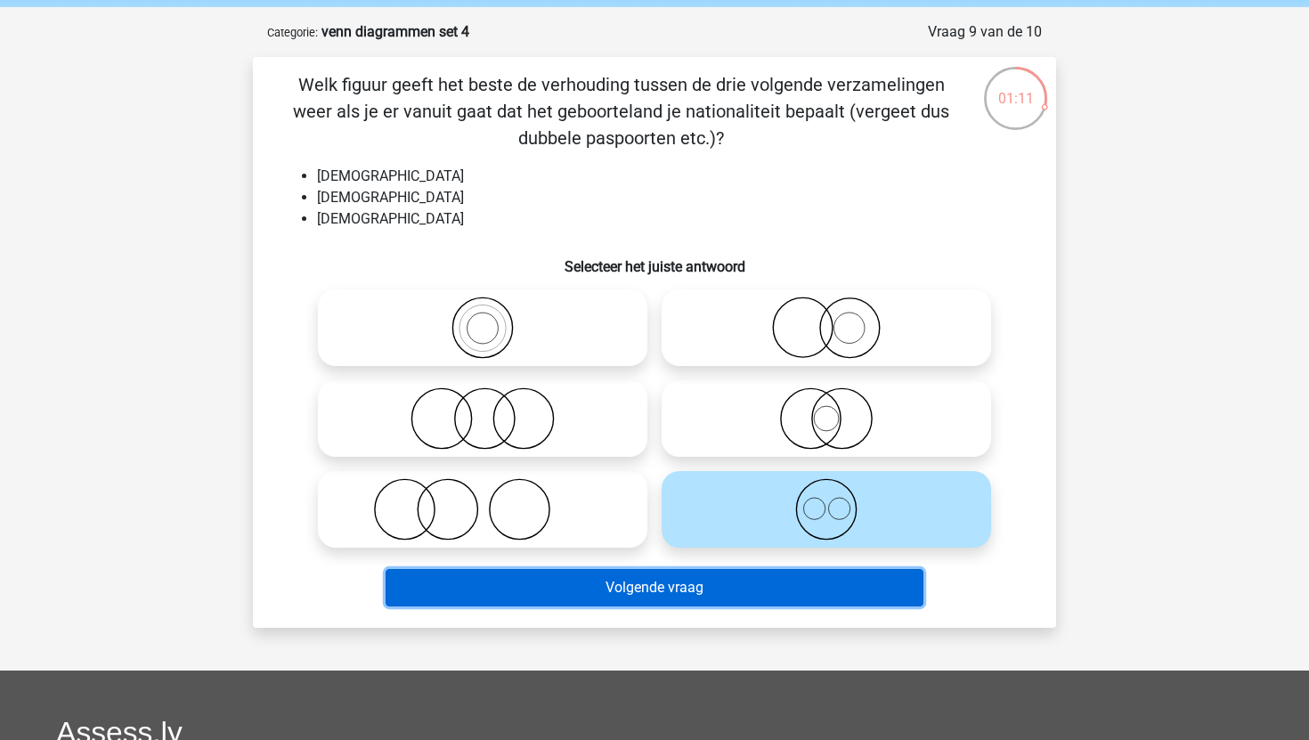
click at [695, 584] on button "Volgende vraag" at bounding box center [655, 587] width 539 height 37
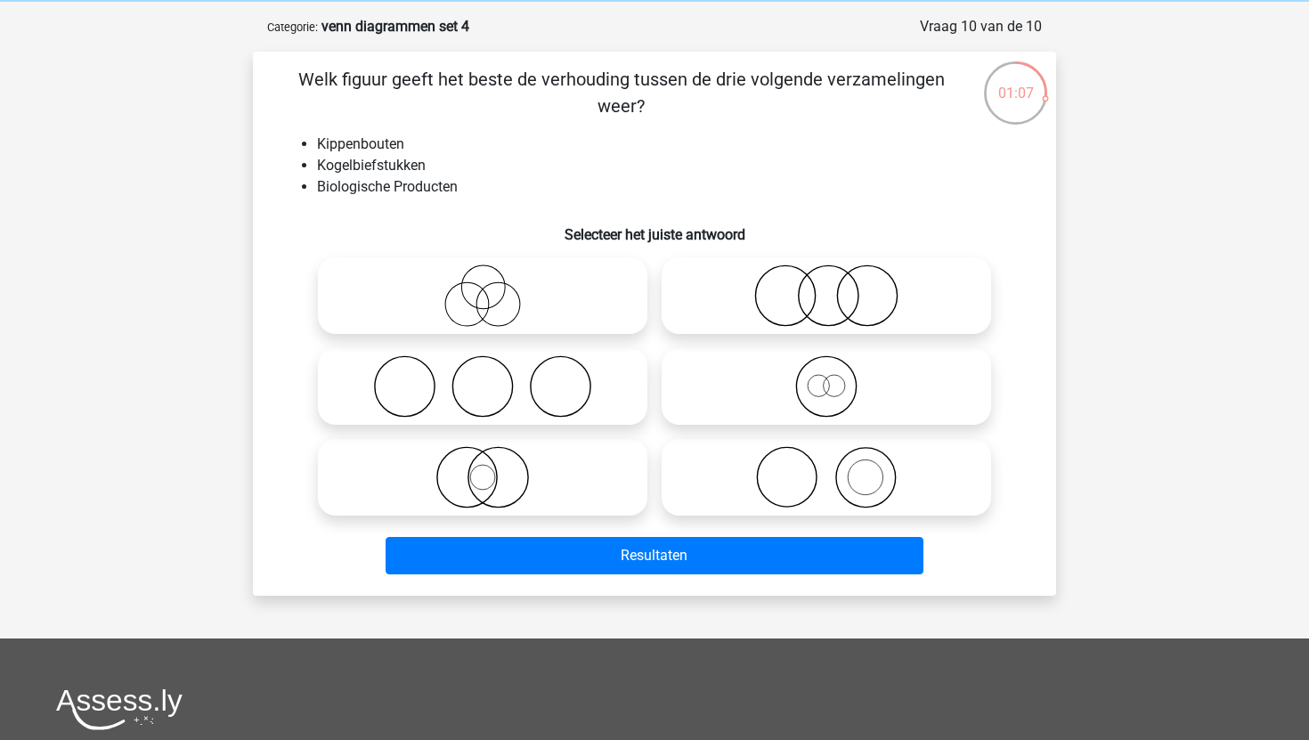
scroll to position [76, 0]
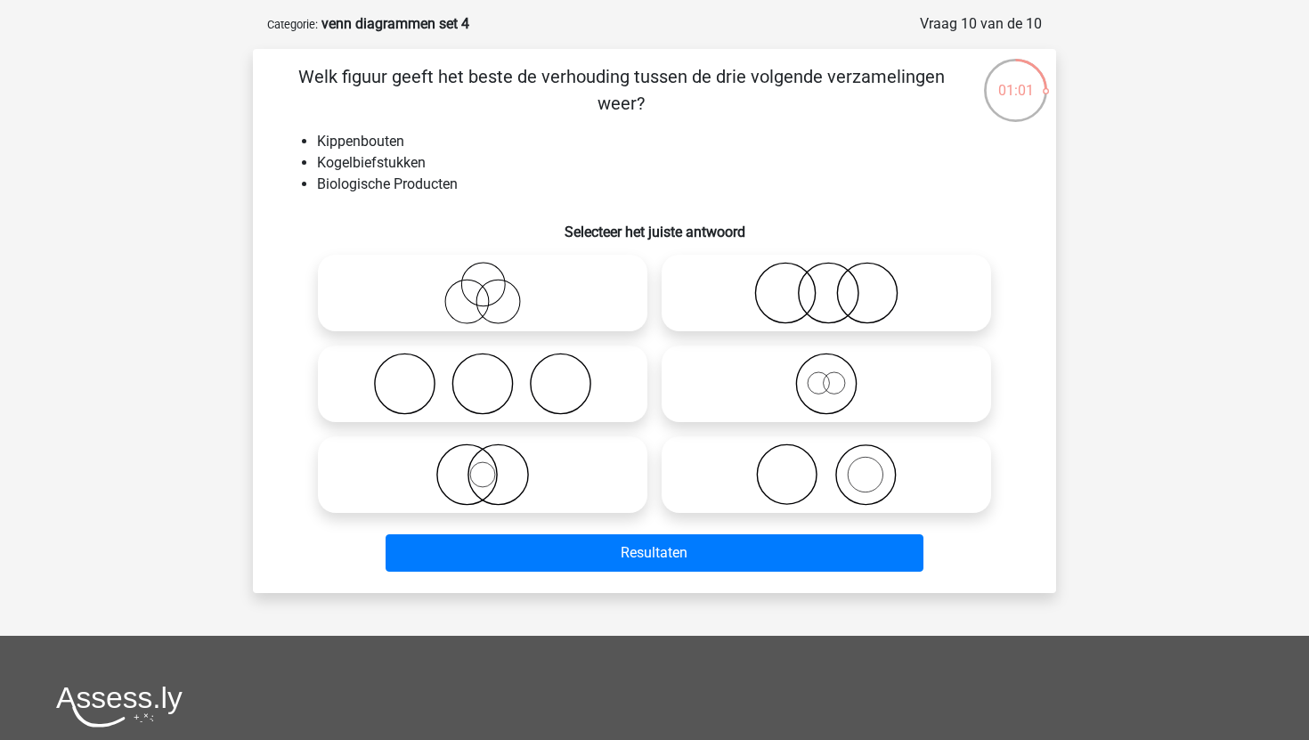
click at [831, 289] on icon at bounding box center [826, 293] width 315 height 62
click at [831, 284] on input "radio" at bounding box center [832, 278] width 12 height 12
radio input "true"
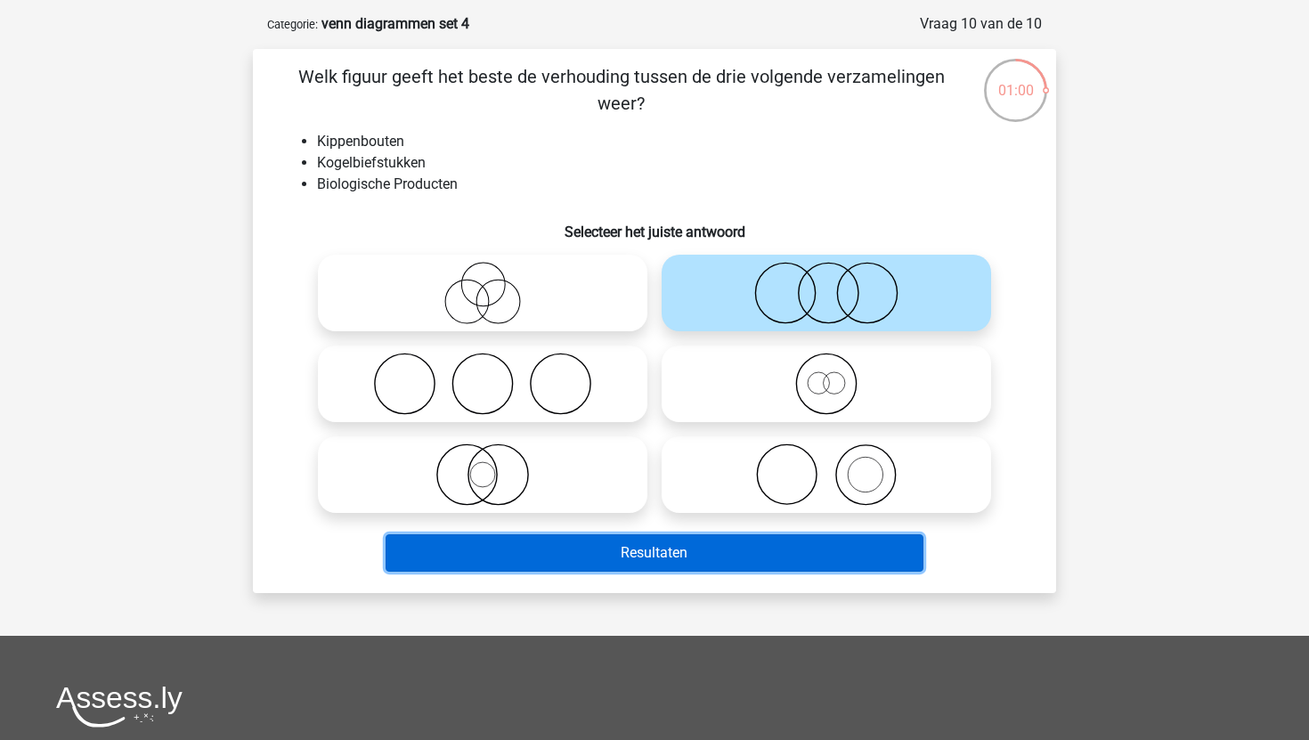
click at [638, 558] on button "Resultaten" at bounding box center [655, 552] width 539 height 37
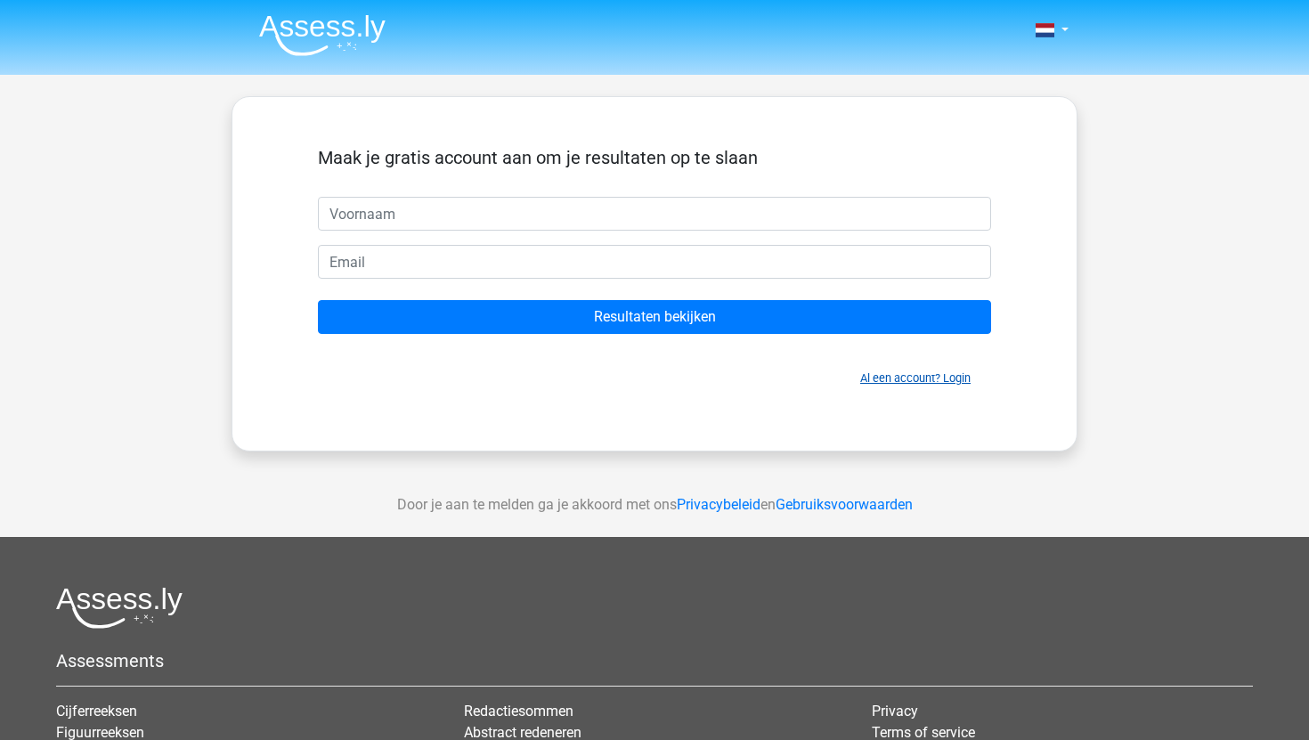
click at [878, 375] on link "Al een account? Login" at bounding box center [915, 377] width 110 height 13
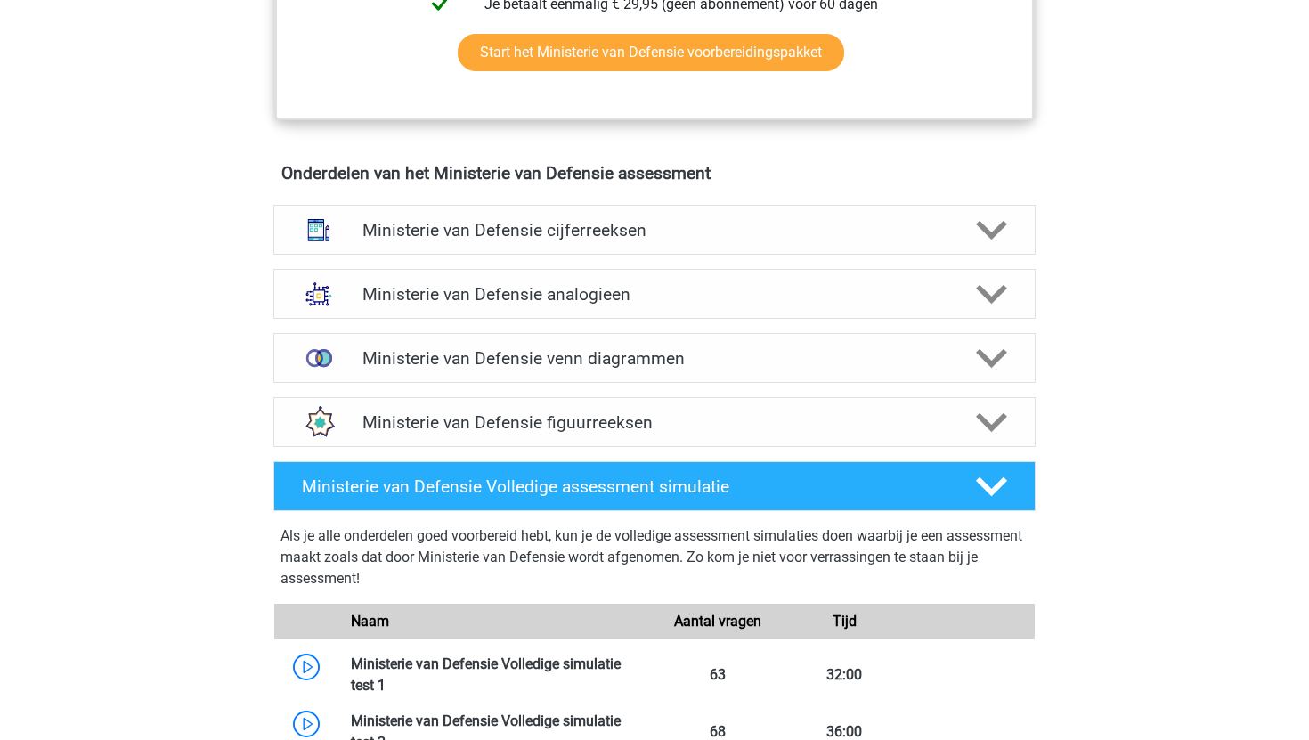
scroll to position [1167, 0]
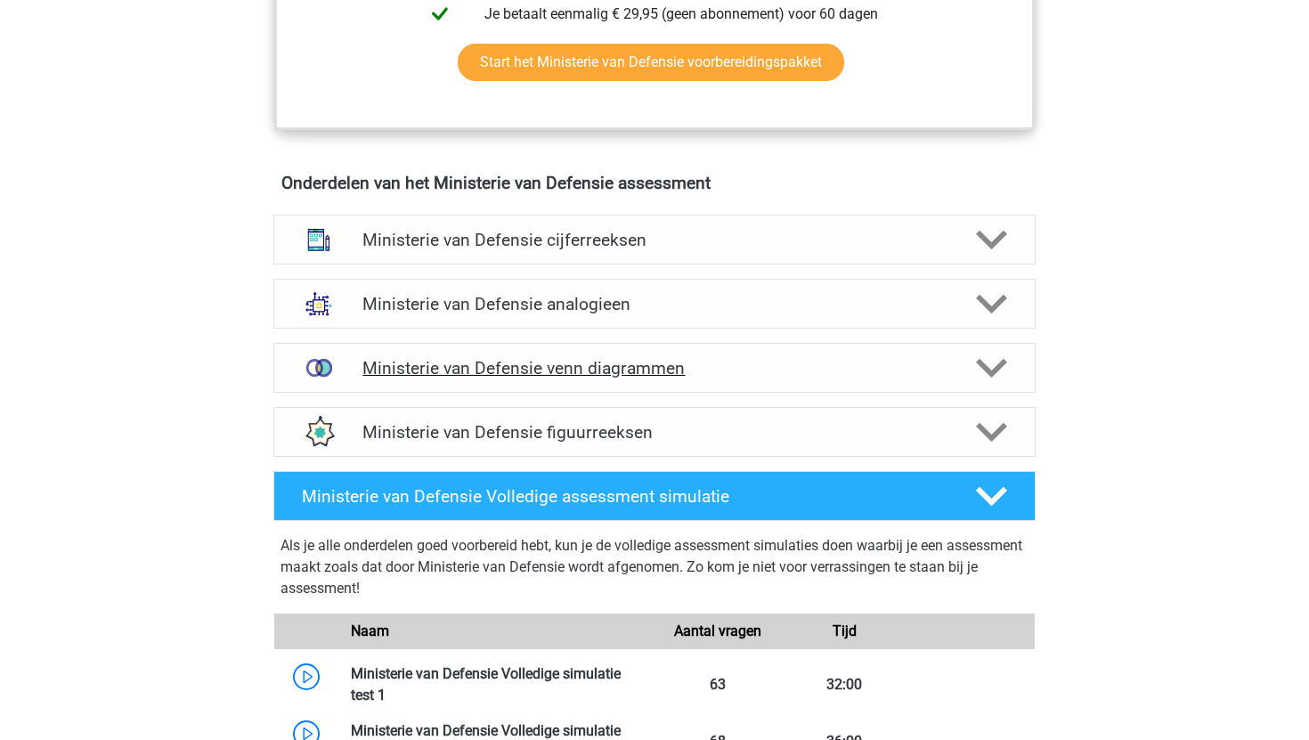
click at [472, 362] on h4 "Ministerie van Defensie venn diagrammen" at bounding box center [653, 368] width 583 height 20
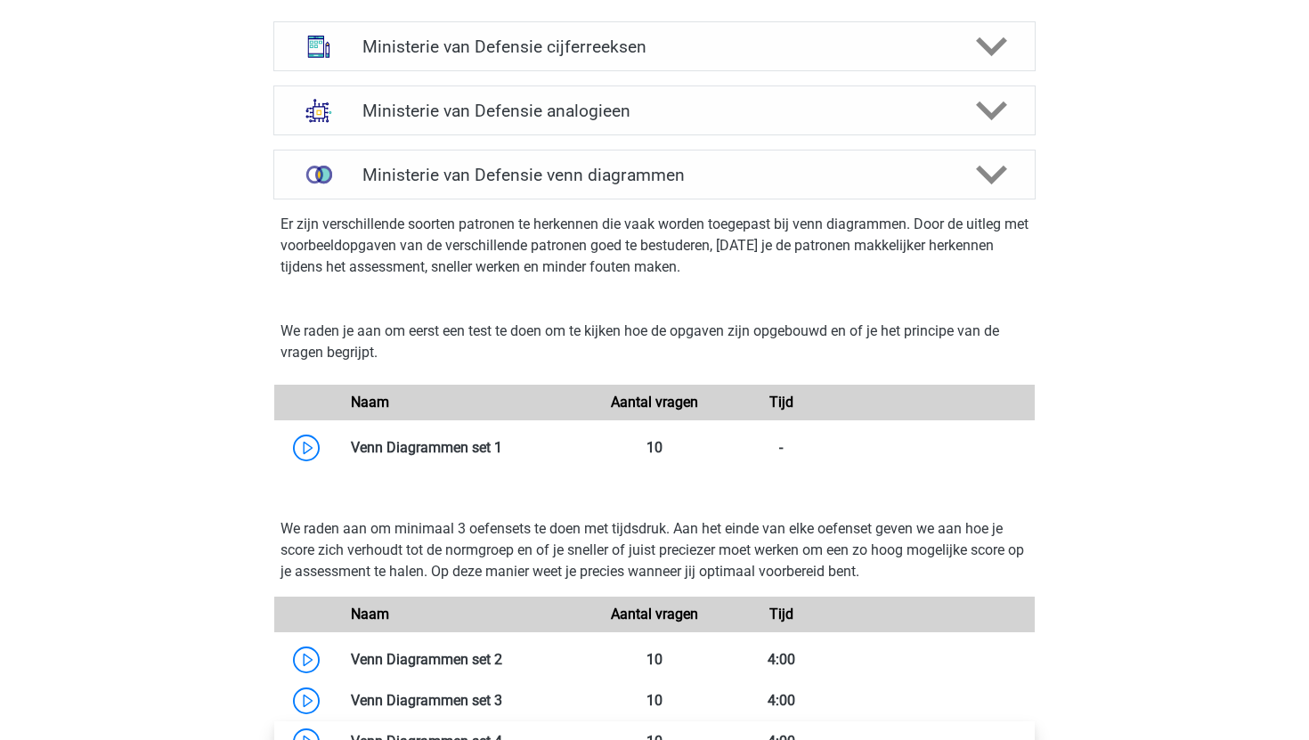
scroll to position [1350, 0]
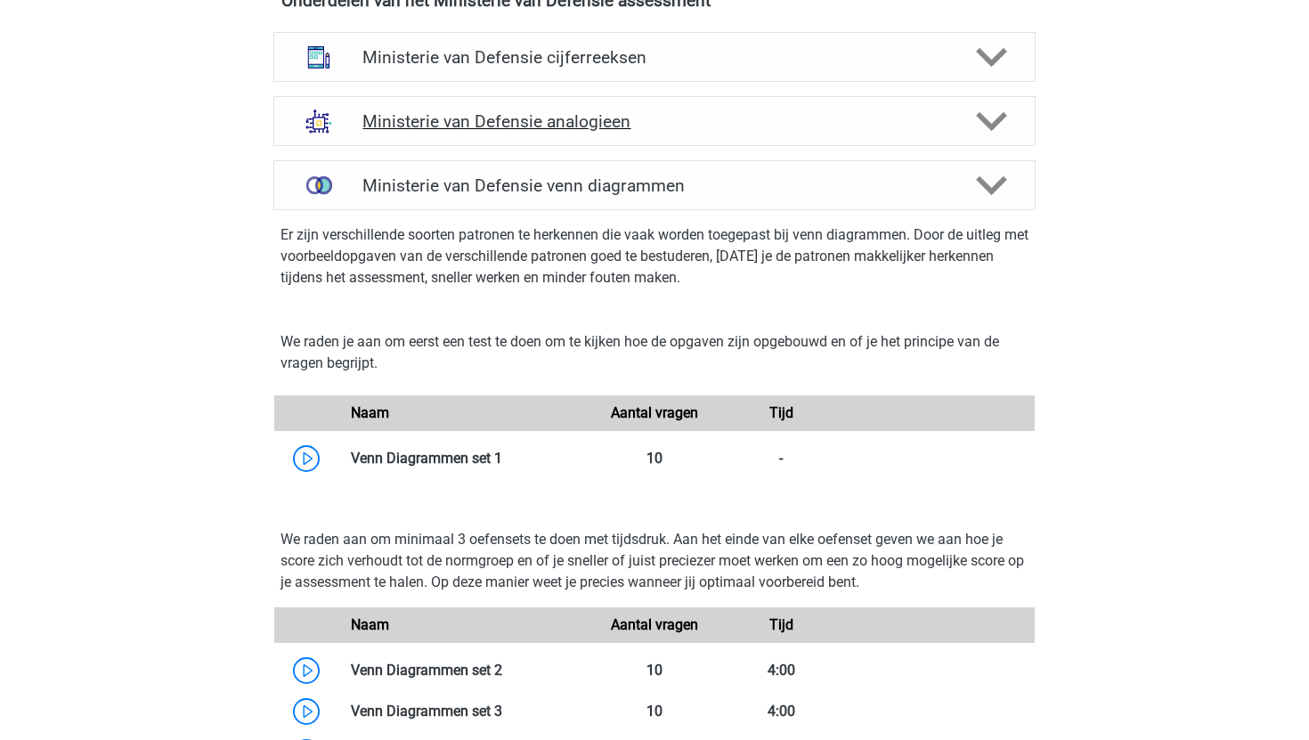
click at [775, 128] on h4 "Ministerie van Defensie analogieen" at bounding box center [653, 121] width 583 height 20
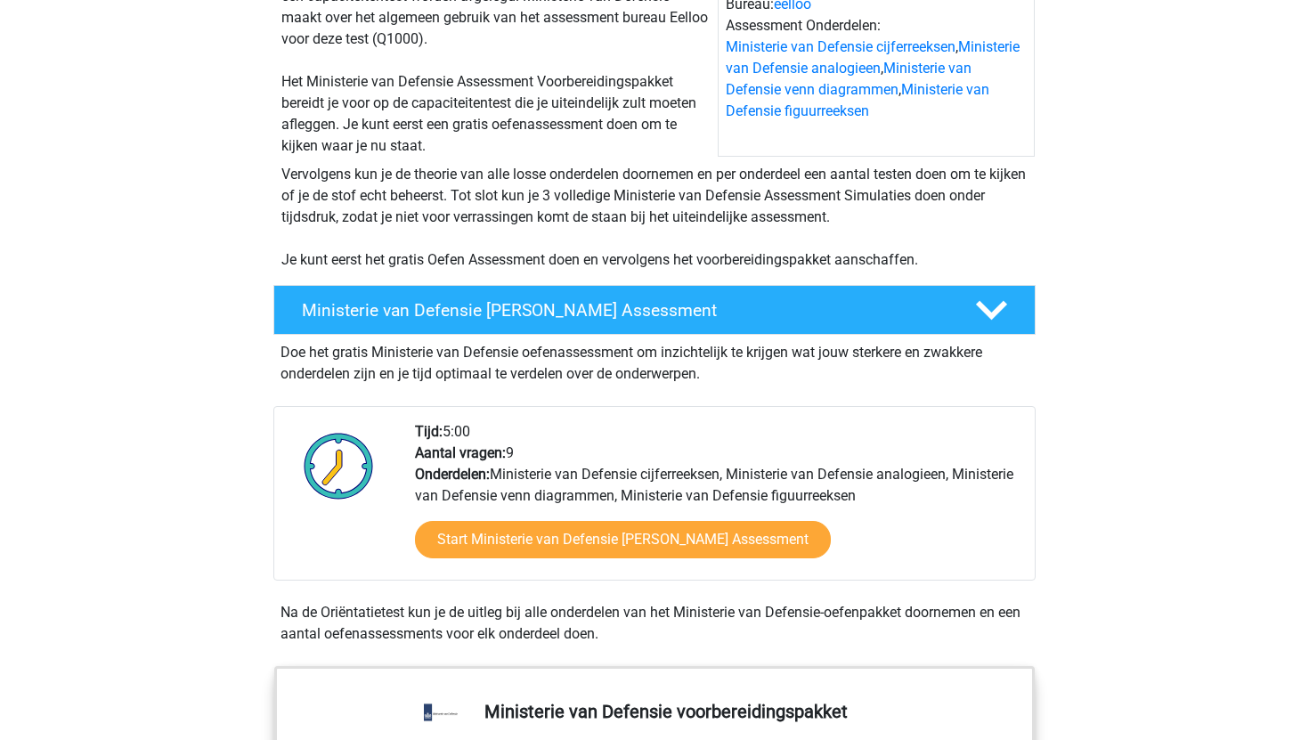
scroll to position [0, 0]
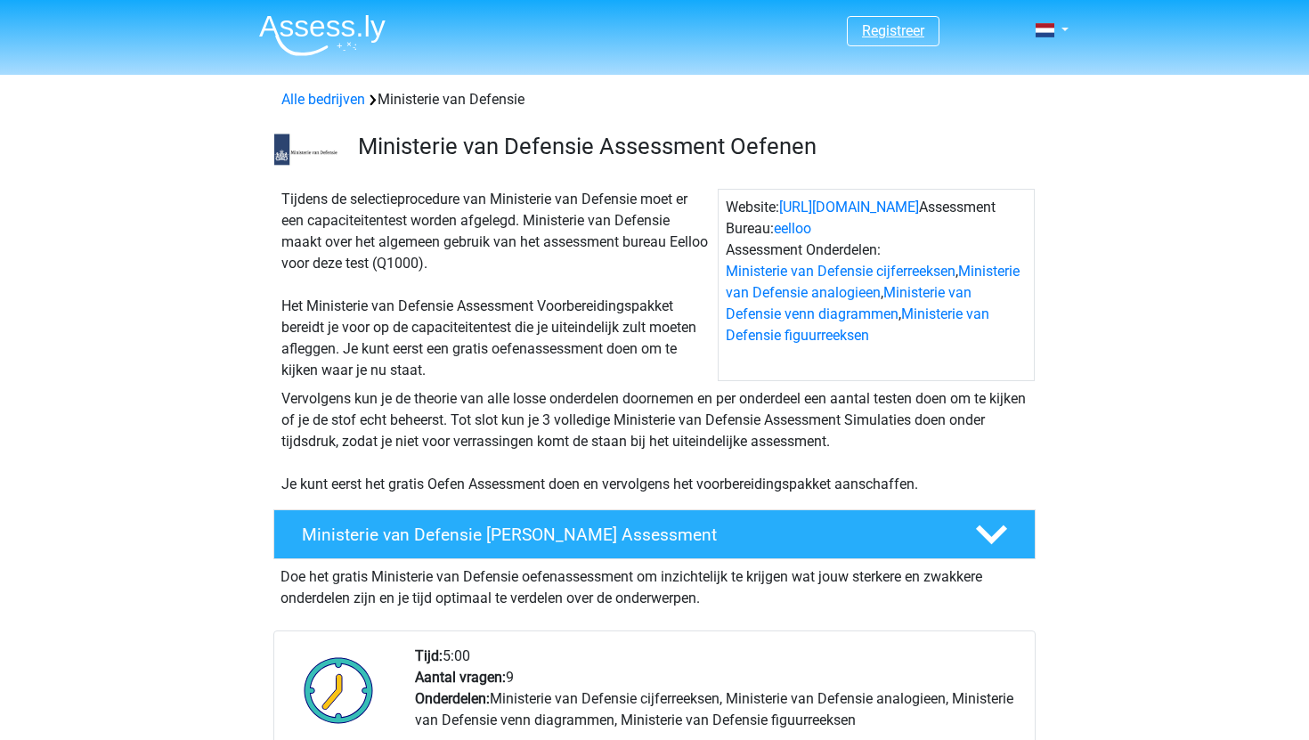
click at [889, 29] on link "Registreer" at bounding box center [893, 30] width 62 height 17
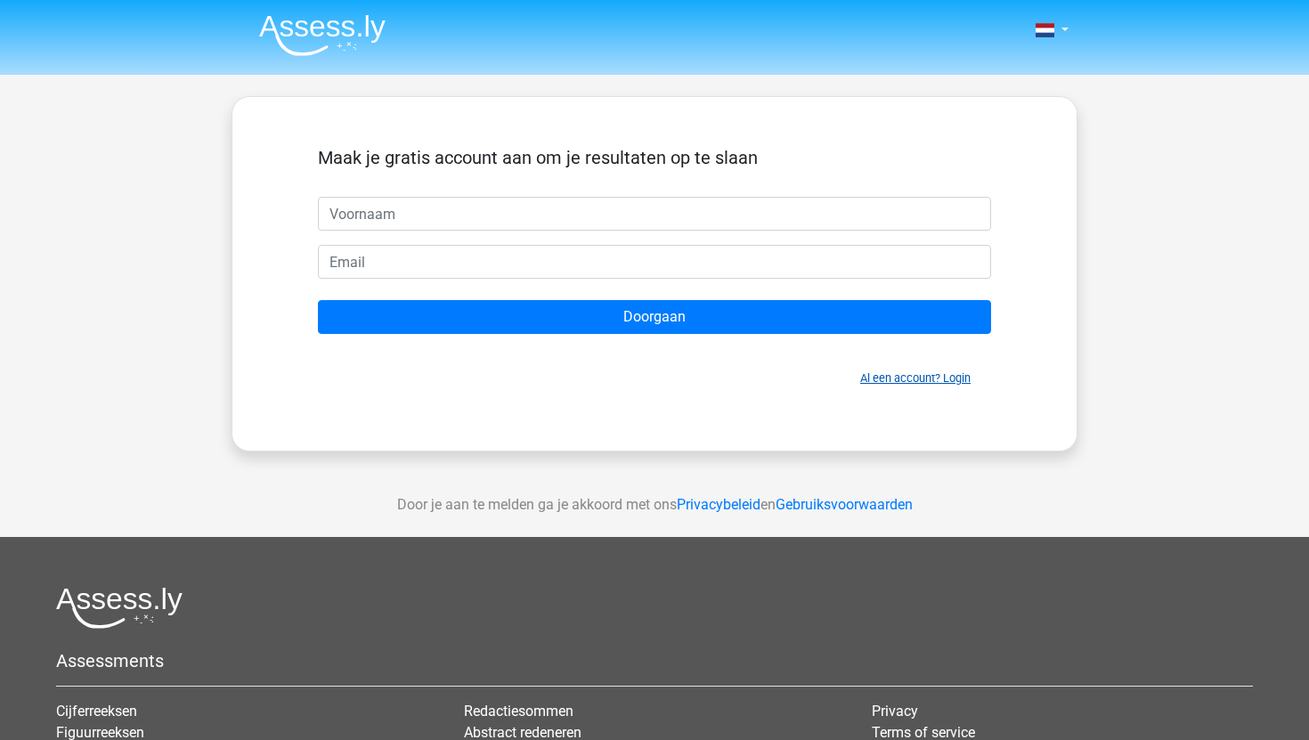
click at [911, 378] on link "Al een account? Login" at bounding box center [915, 377] width 110 height 13
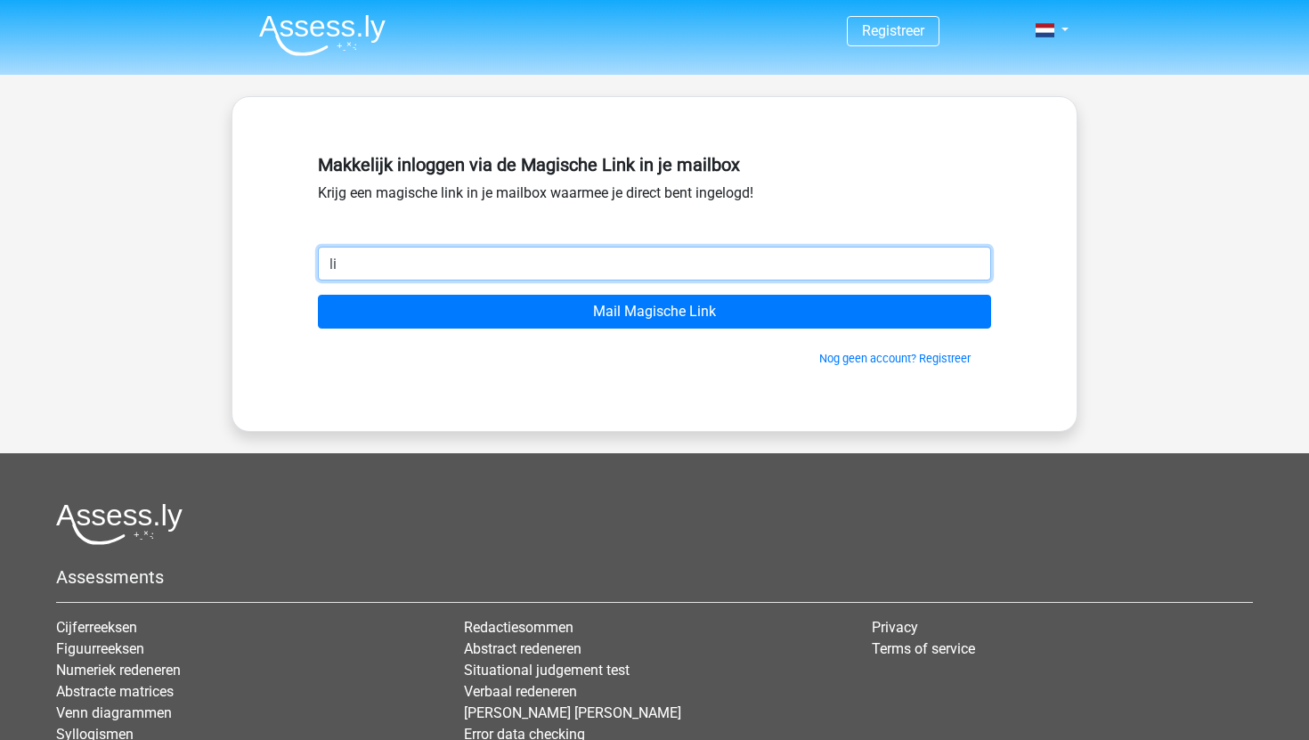
type input "livanndijkstra@hotmail.com"
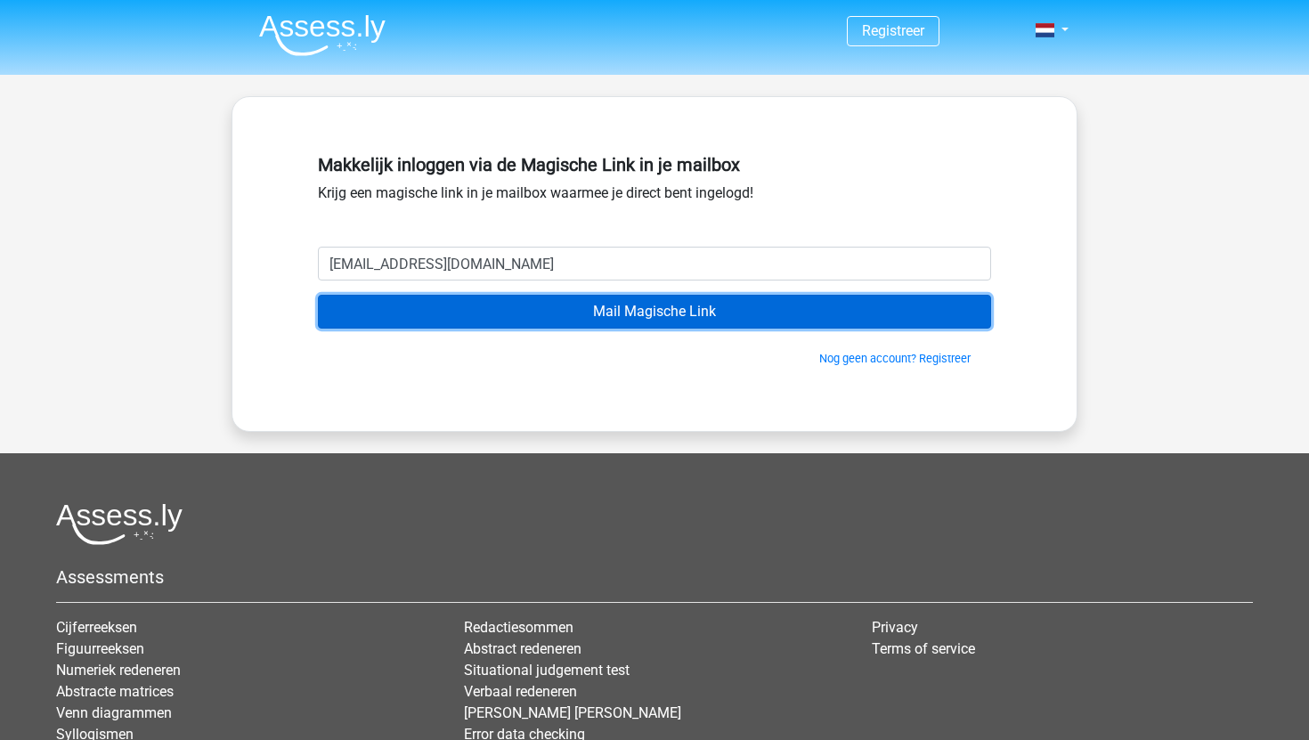
click at [502, 313] on input "Mail Magische Link" at bounding box center [654, 312] width 673 height 34
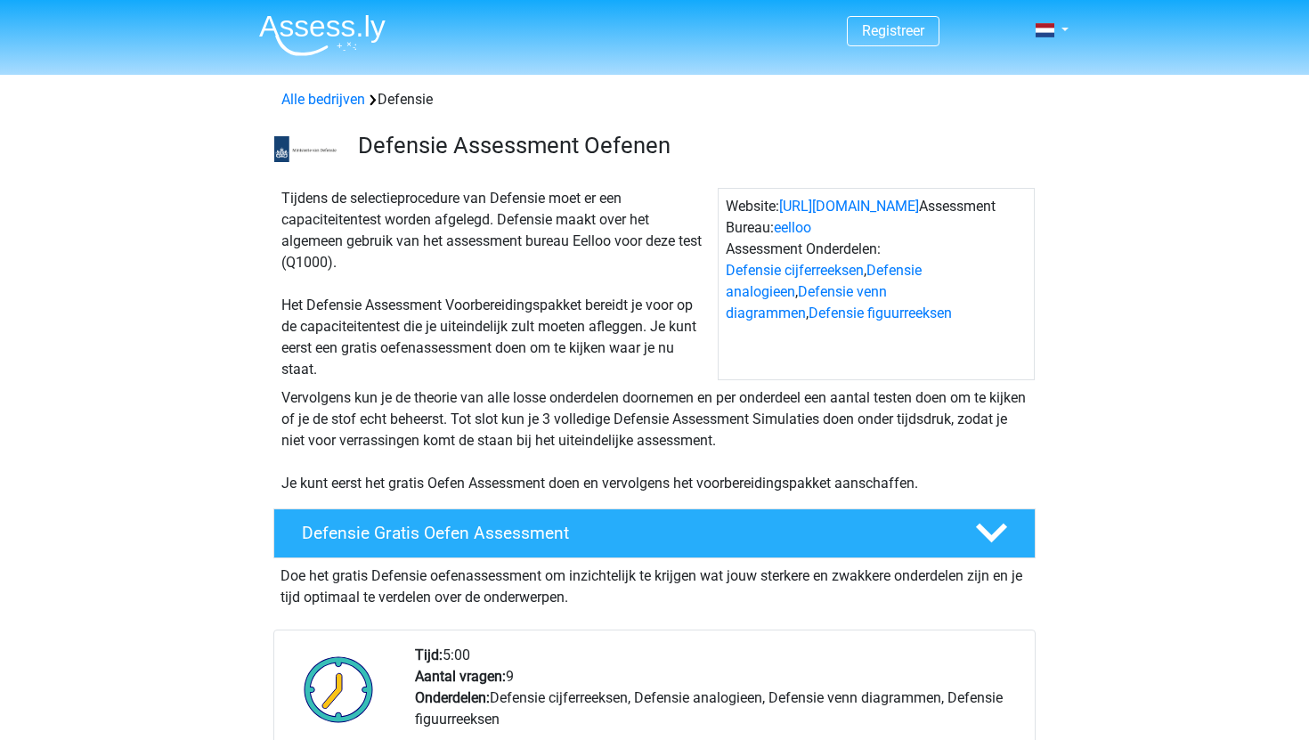
click at [879, 43] on span "Registreer" at bounding box center [893, 31] width 93 height 30
click at [890, 26] on link "Registreer" at bounding box center [893, 30] width 62 height 17
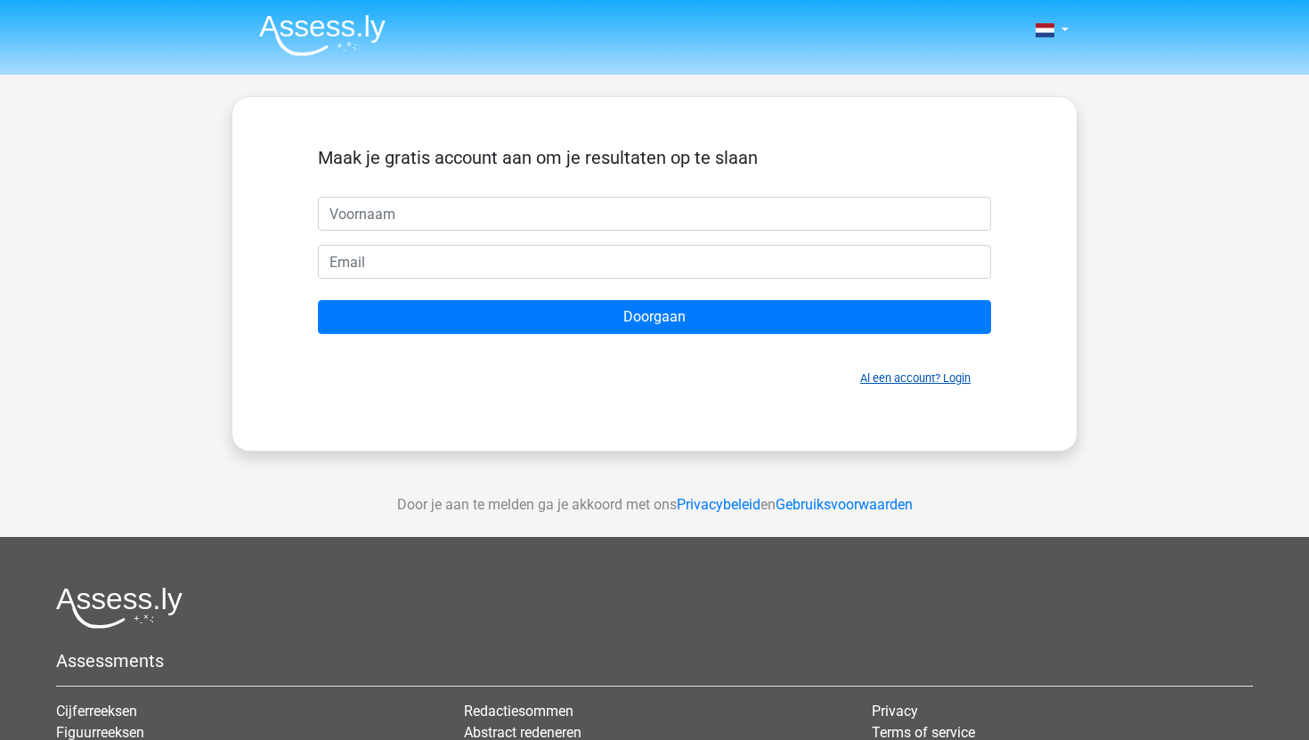
click at [952, 378] on link "Al een account? Login" at bounding box center [915, 377] width 110 height 13
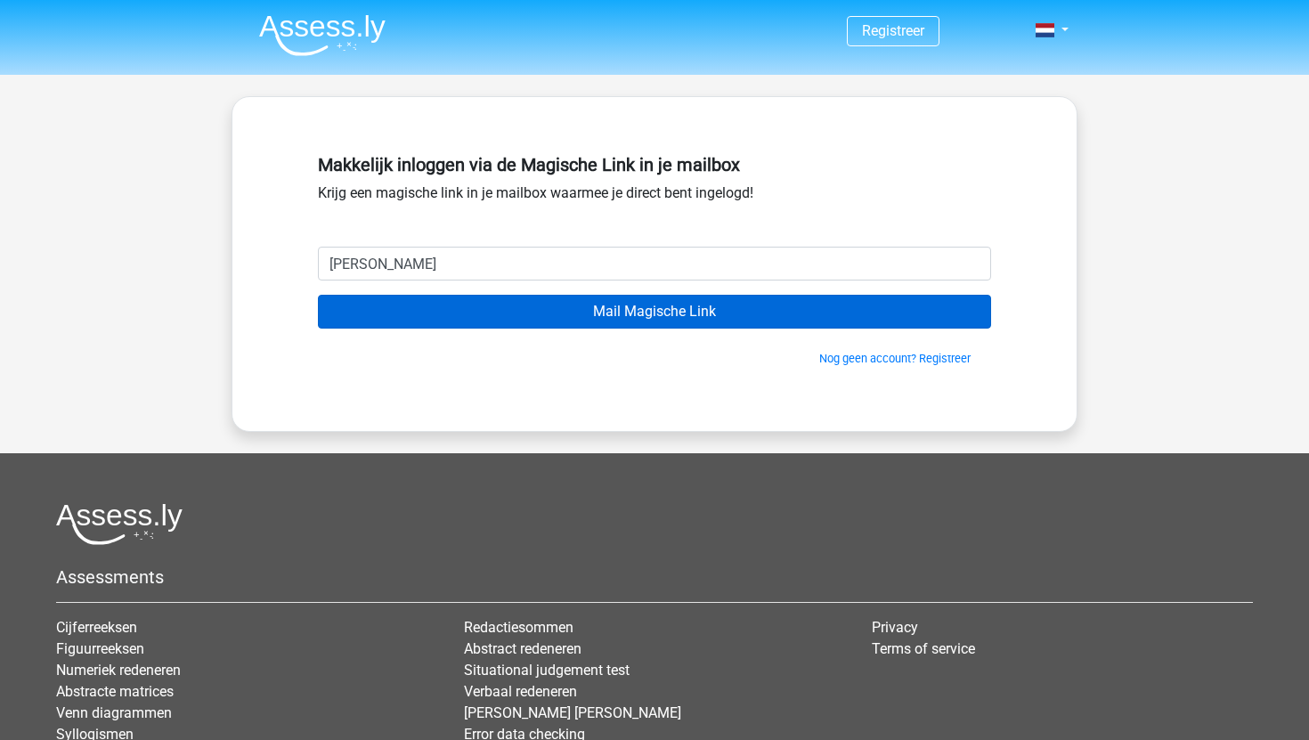
type input "livanndijkstra@hotmail.com"
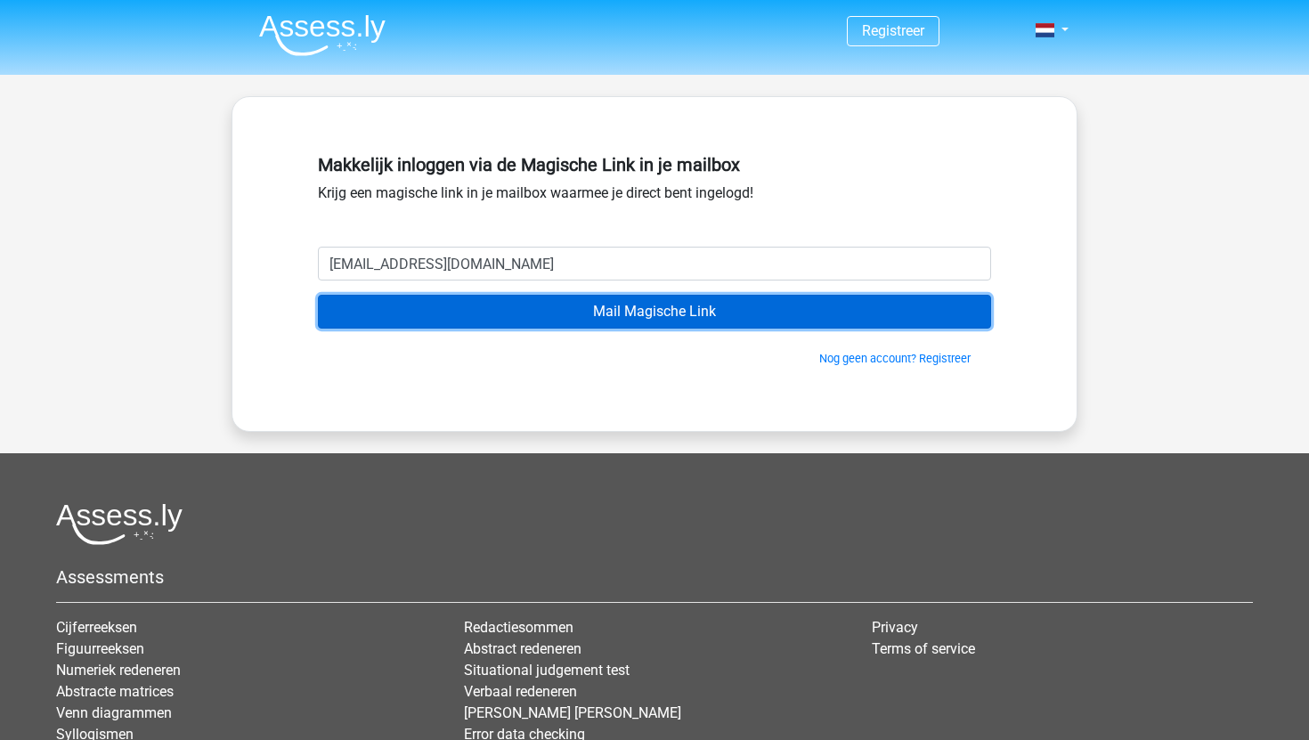
click at [531, 313] on input "Mail Magische Link" at bounding box center [654, 312] width 673 height 34
